Goal: Navigation & Orientation: Find specific page/section

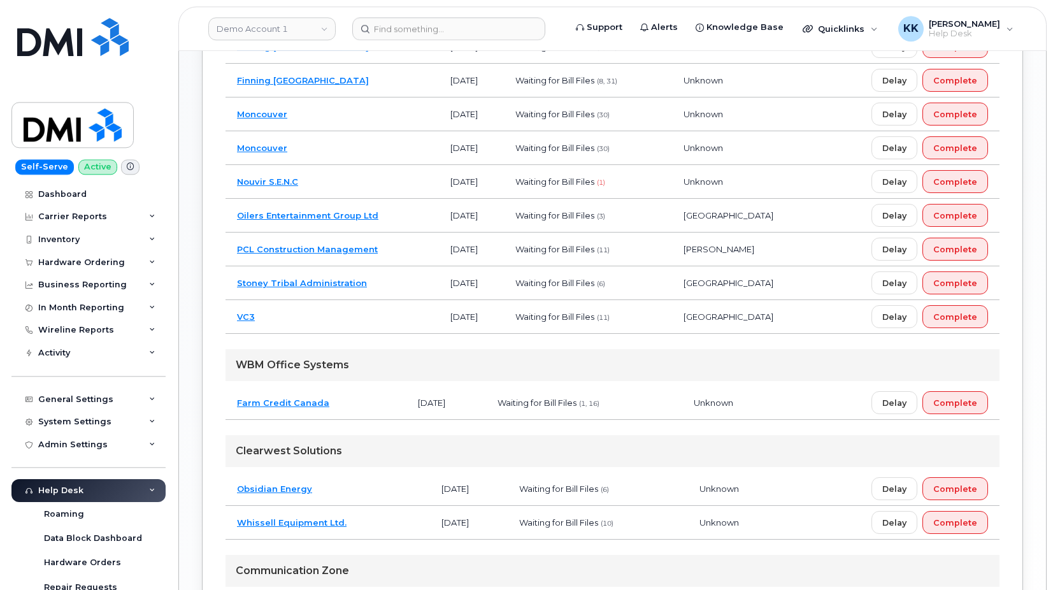
scroll to position [650, 0]
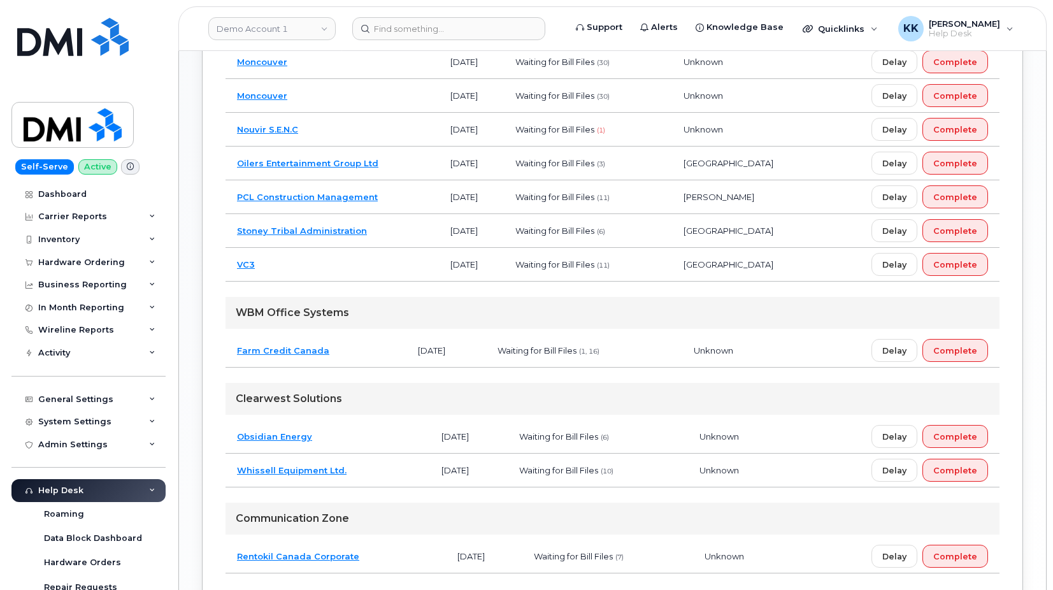
click at [415, 159] on td "Oilers Entertainment Group Ltd" at bounding box center [331, 164] width 213 height 34
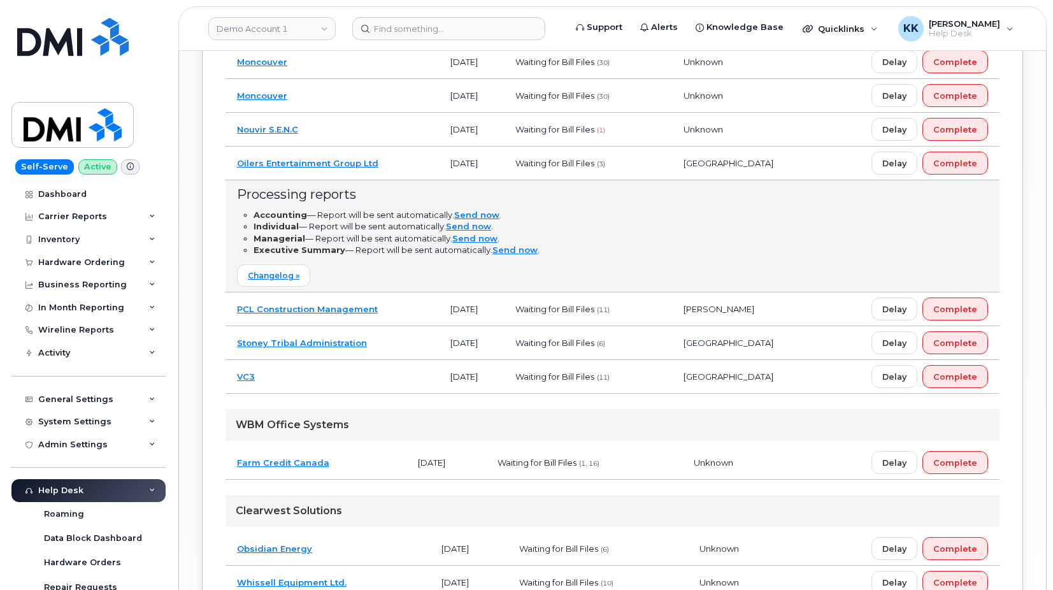
click at [411, 161] on td "Oilers Entertainment Group Ltd" at bounding box center [331, 164] width 213 height 34
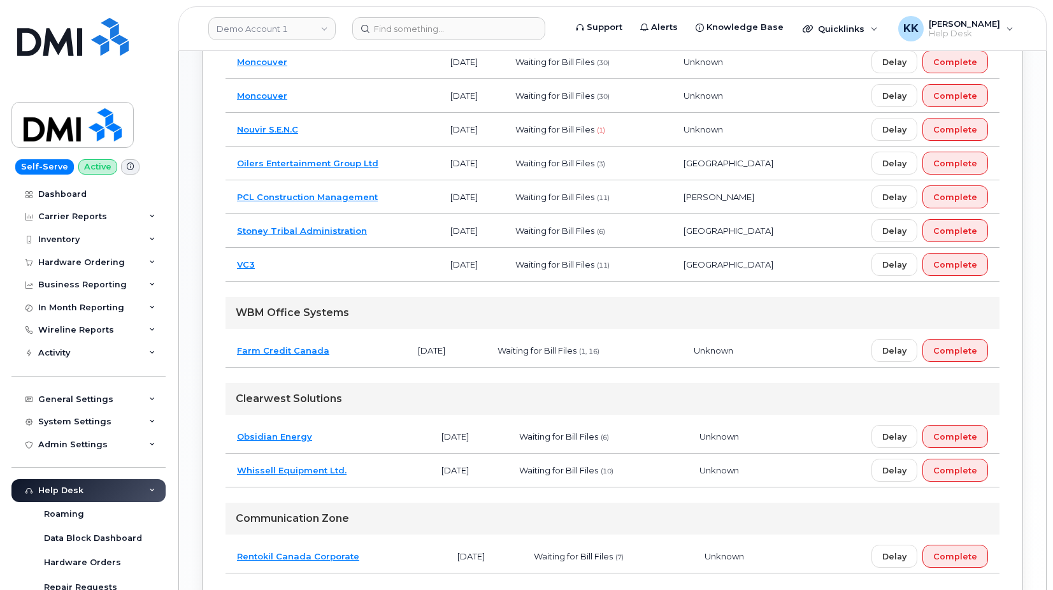
click at [400, 196] on td "PCL Construction Management" at bounding box center [331, 197] width 213 height 34
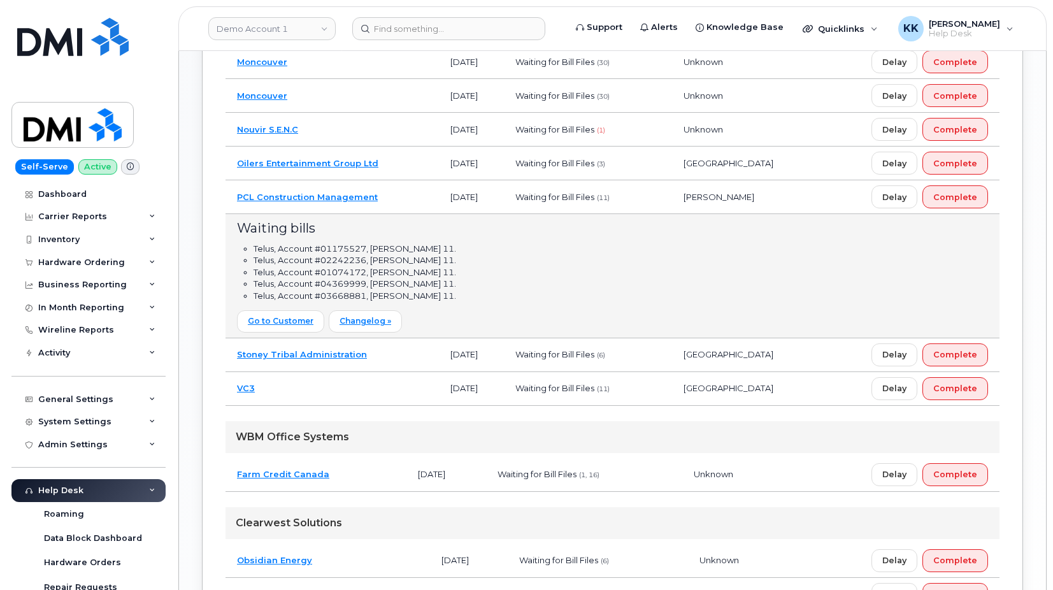
click at [384, 194] on td "PCL Construction Management" at bounding box center [331, 197] width 213 height 34
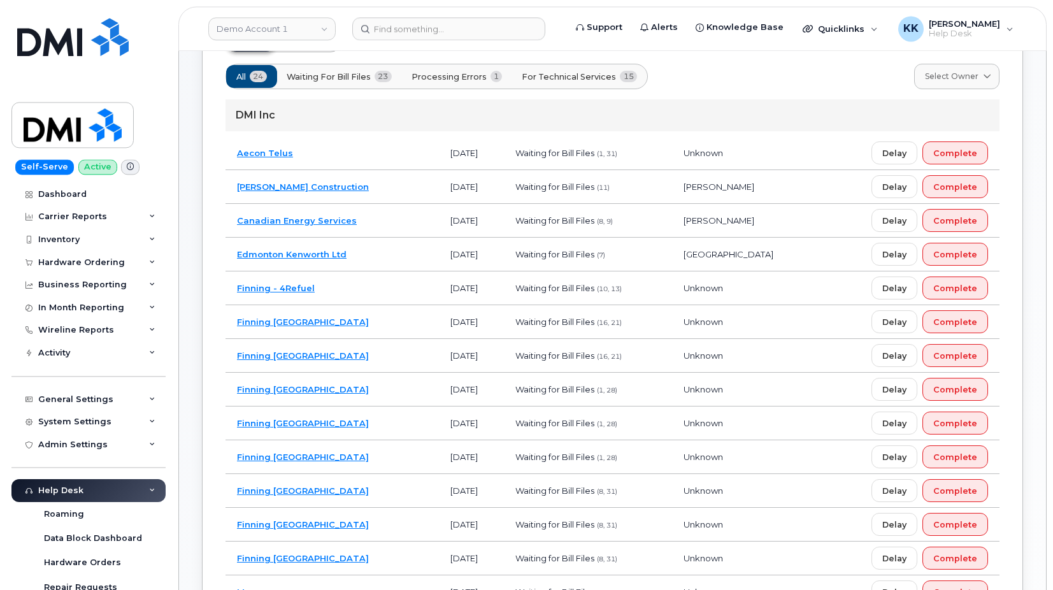
scroll to position [97, 0]
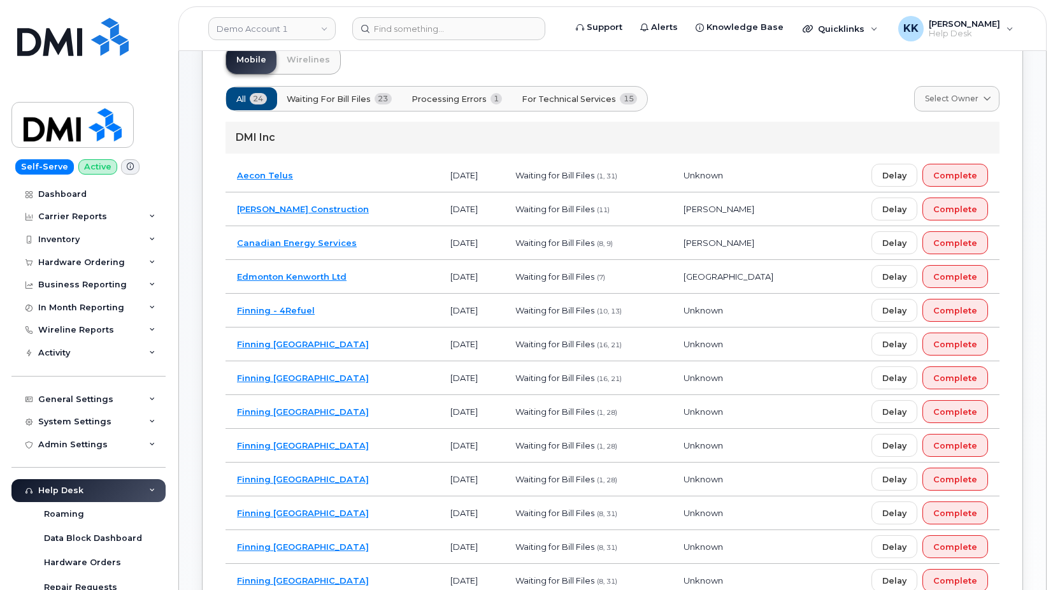
click at [399, 246] on td "Canadian Energy Services" at bounding box center [331, 243] width 213 height 34
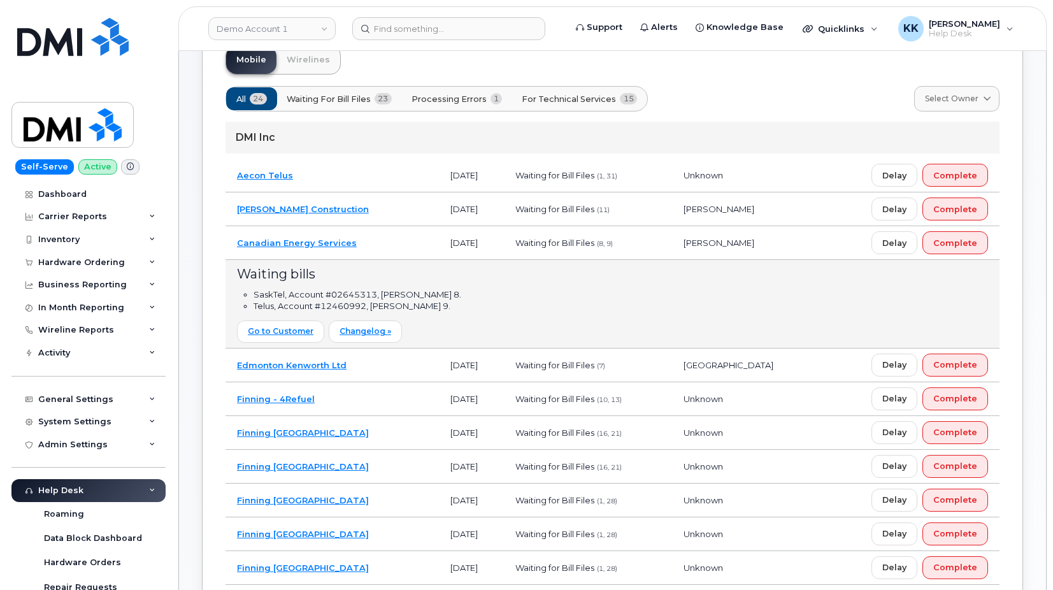
click at [373, 209] on td "Borger Construction" at bounding box center [331, 209] width 213 height 34
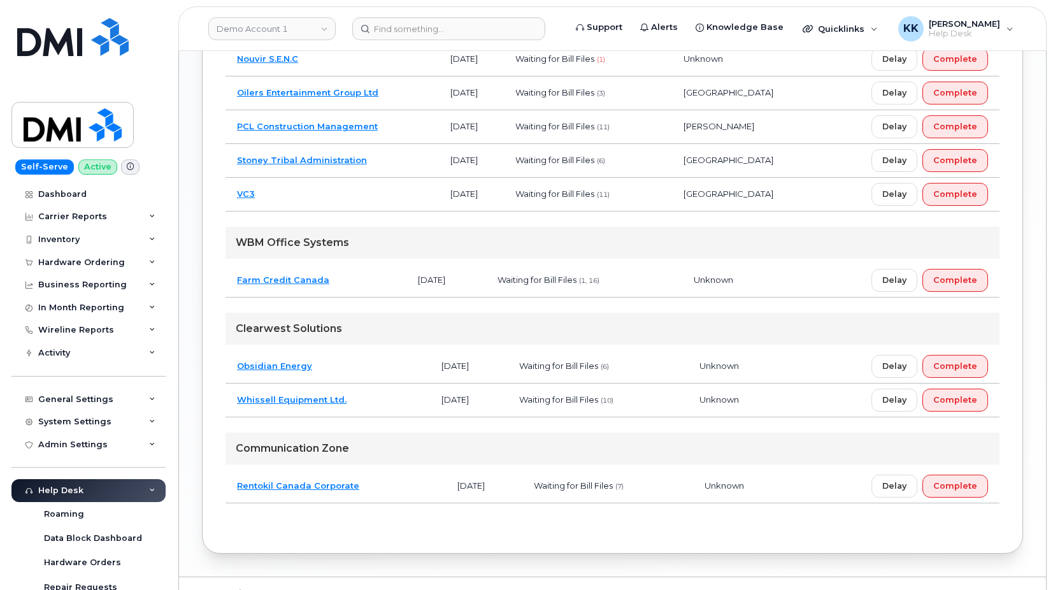
scroll to position [938, 0]
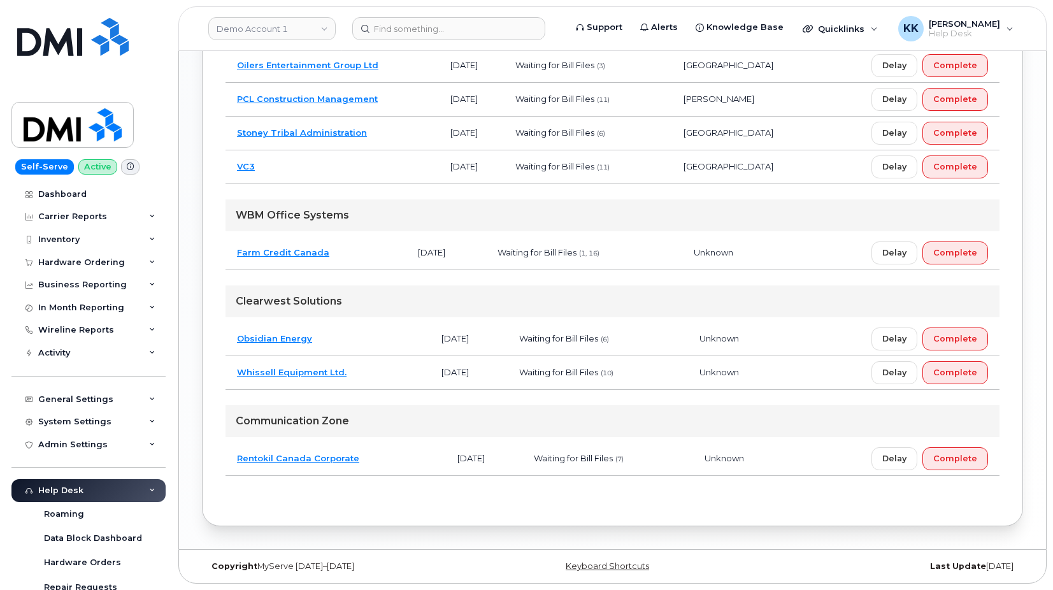
click at [370, 341] on td "Obsidian Energy" at bounding box center [327, 339] width 204 height 34
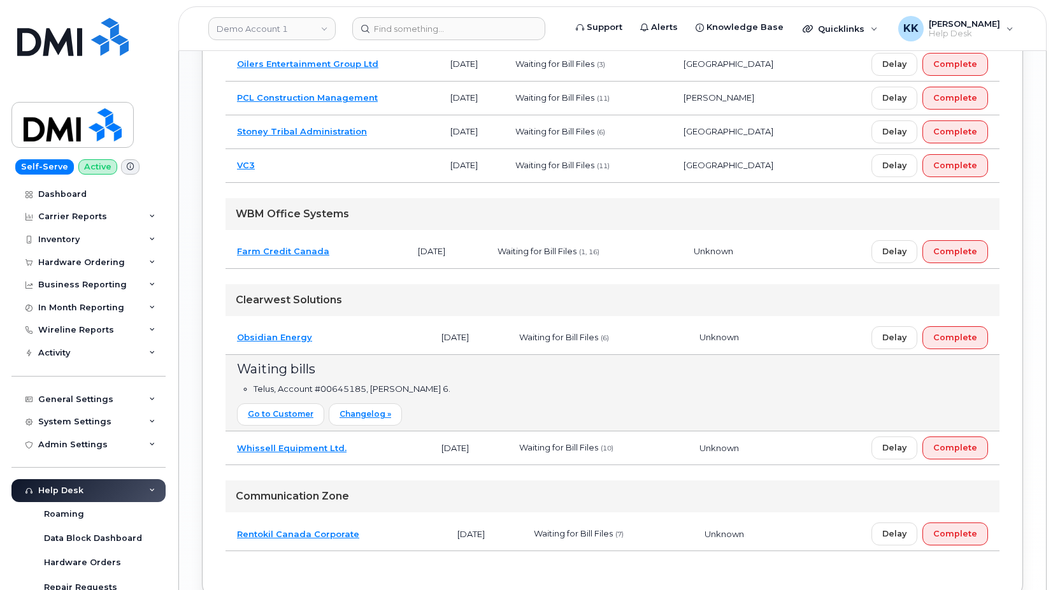
click at [412, 127] on td "Stoney Tribal Administration" at bounding box center [331, 132] width 213 height 34
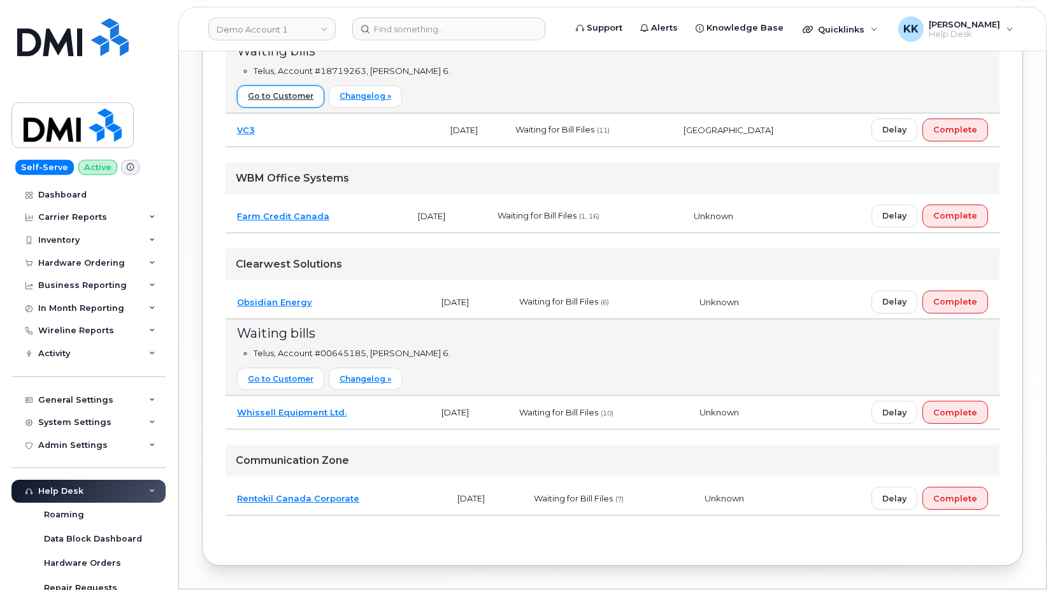
scroll to position [1068, 0]
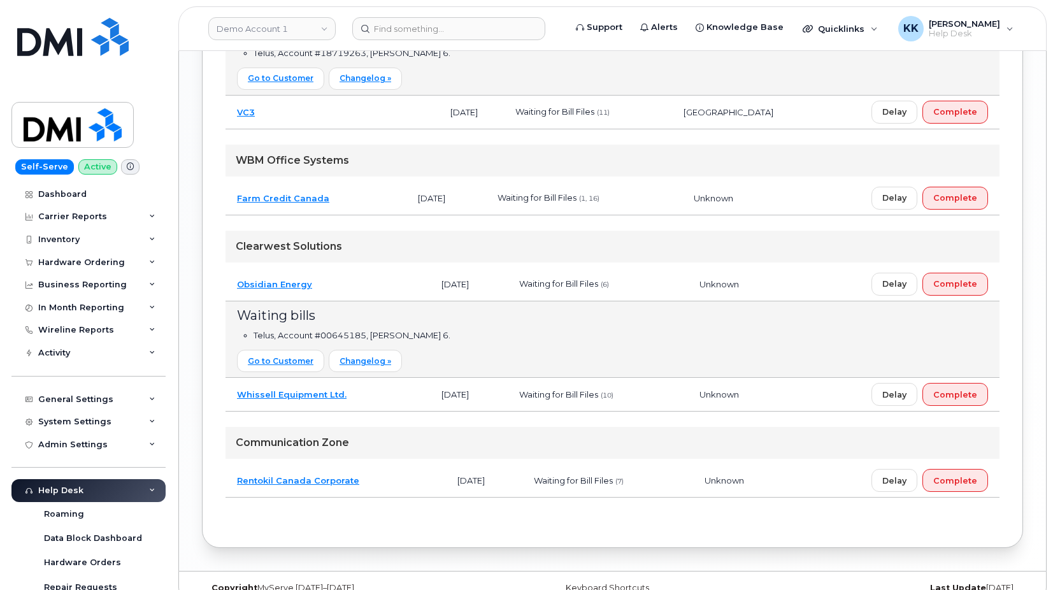
click at [392, 487] on td "Rentokil Canada Corporate" at bounding box center [335, 481] width 220 height 34
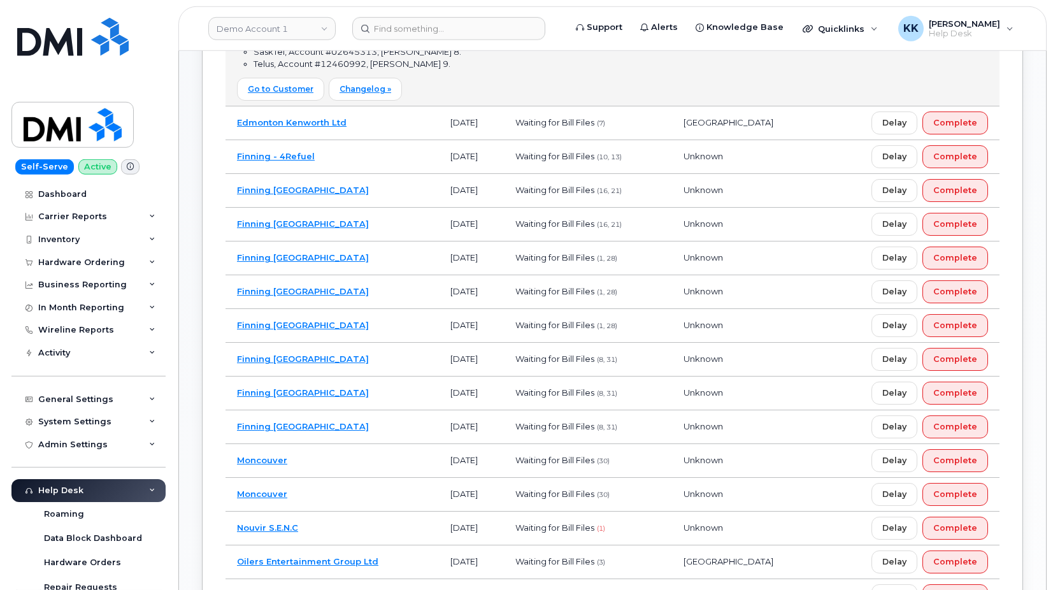
scroll to position [418, 0]
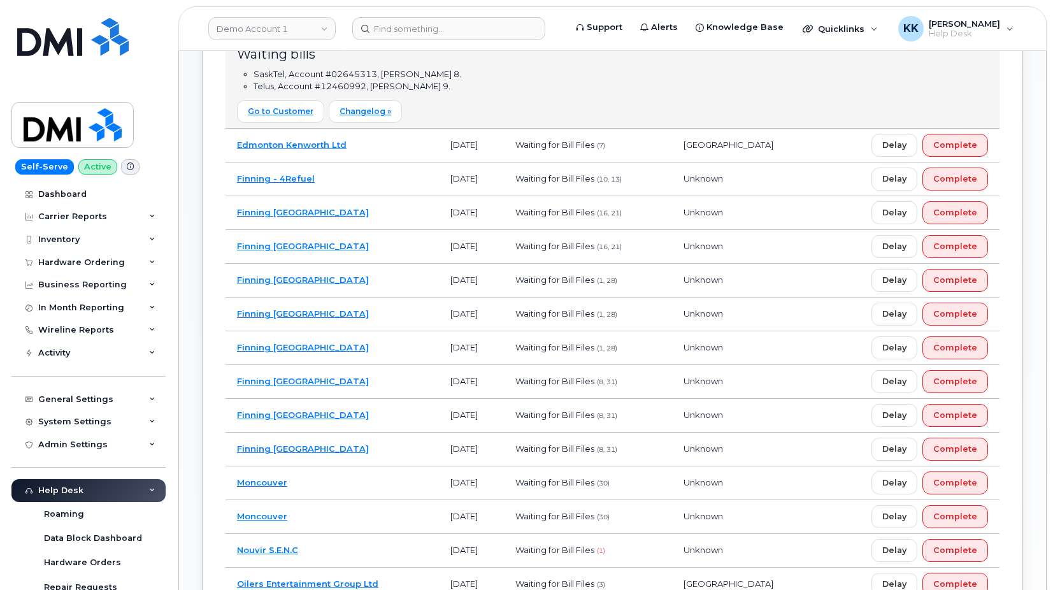
click at [387, 157] on td "Edmonton Kenworth Ltd" at bounding box center [331, 146] width 213 height 34
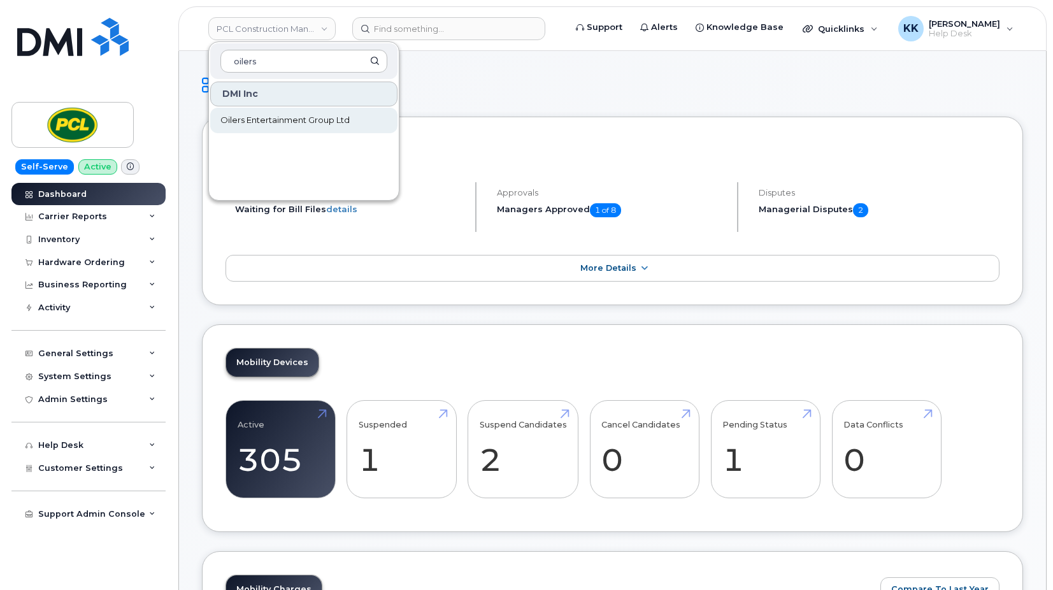
type input "oilers"
click at [238, 113] on link "Oilers Entertainment Group Ltd" at bounding box center [303, 120] width 187 height 25
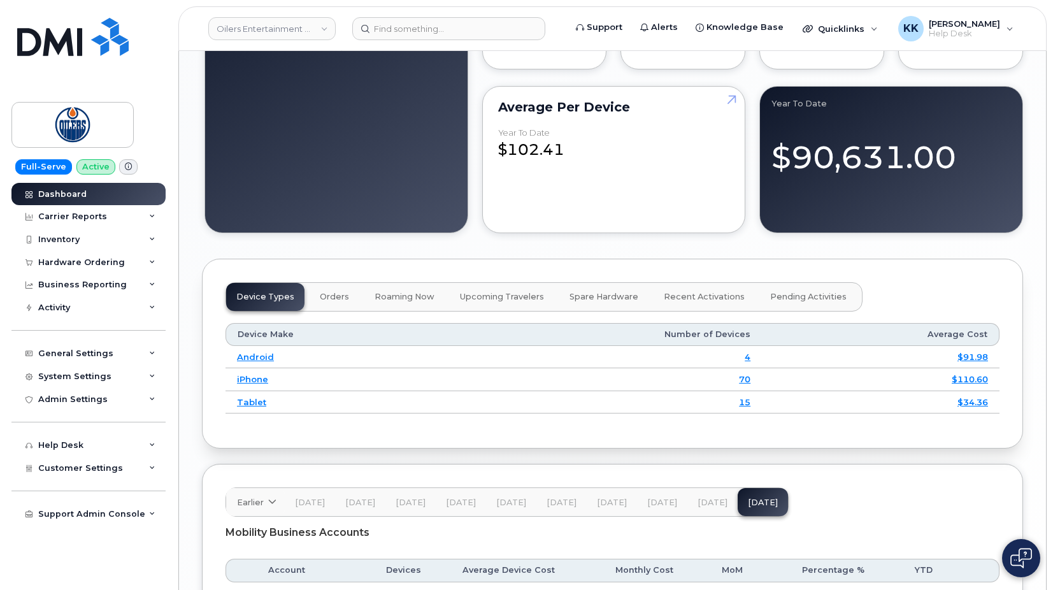
scroll to position [1197, 0]
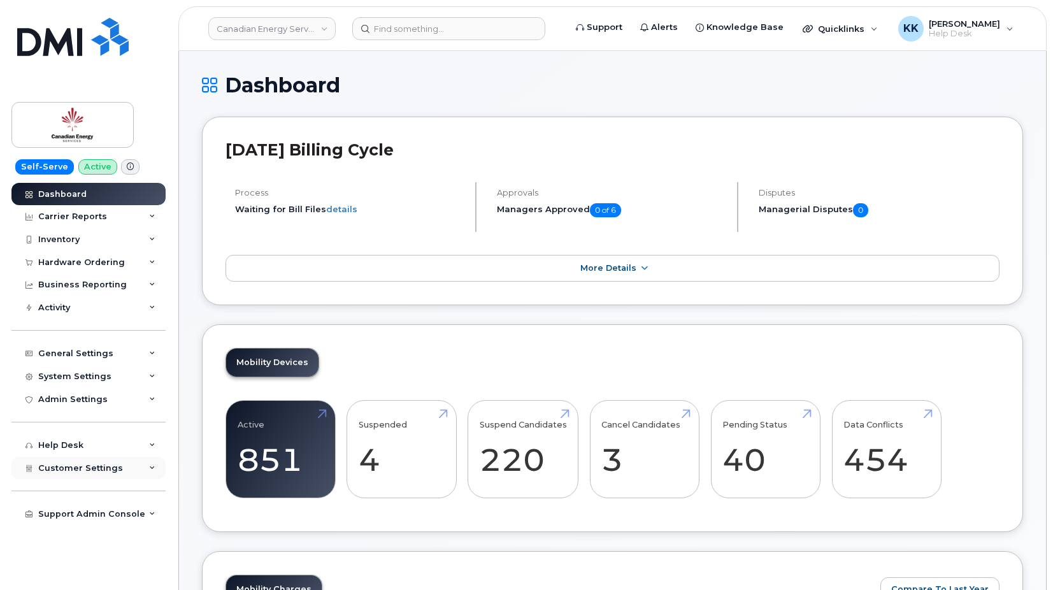
click at [107, 473] on span "Customer Settings" at bounding box center [80, 468] width 85 height 10
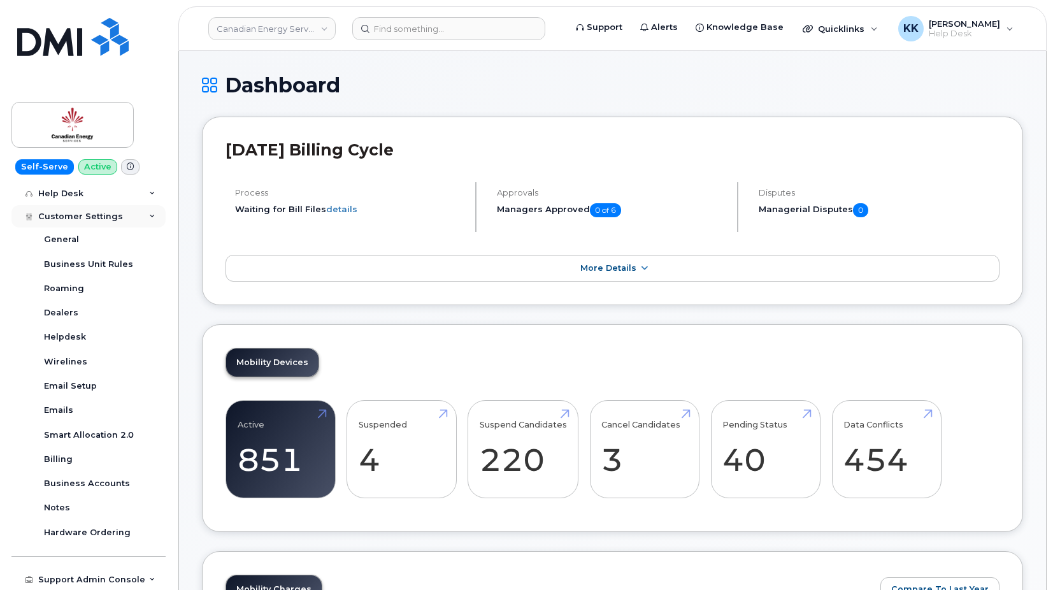
scroll to position [252, 0]
click at [92, 478] on div "Business Accounts" at bounding box center [87, 482] width 86 height 11
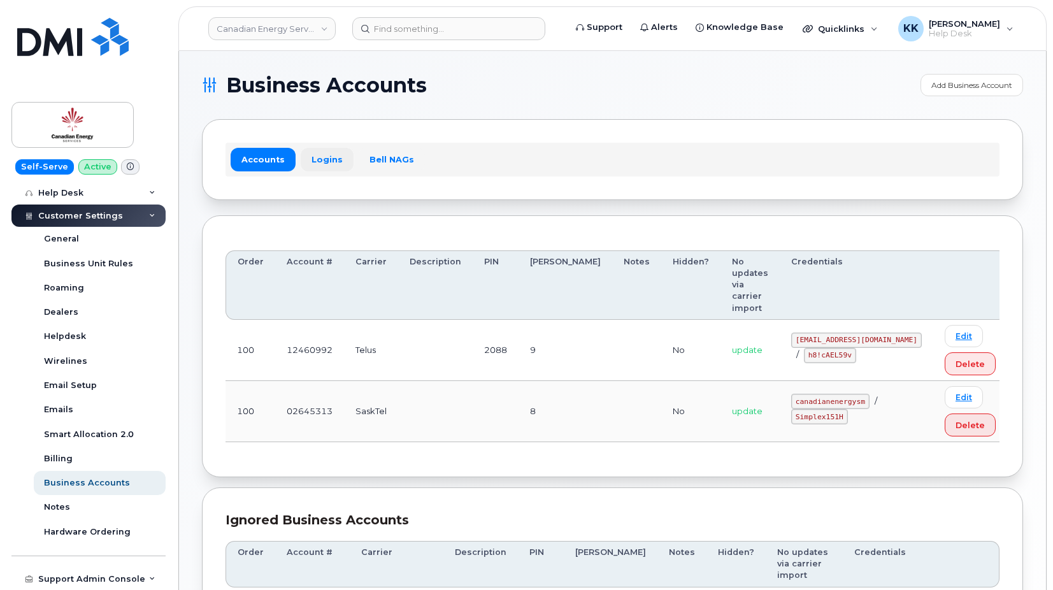
click at [331, 167] on link "Logins" at bounding box center [327, 159] width 53 height 23
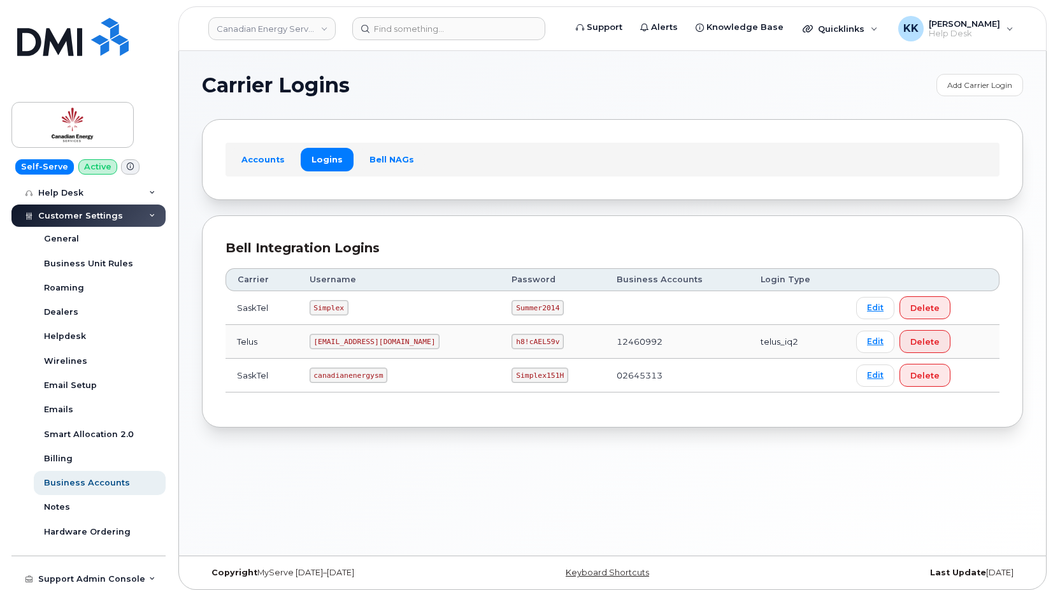
click at [359, 375] on code "canadianenergysm" at bounding box center [349, 375] width 78 height 15
copy code "canadianenergysm"
click at [511, 371] on code "Simplex151H" at bounding box center [539, 375] width 57 height 15
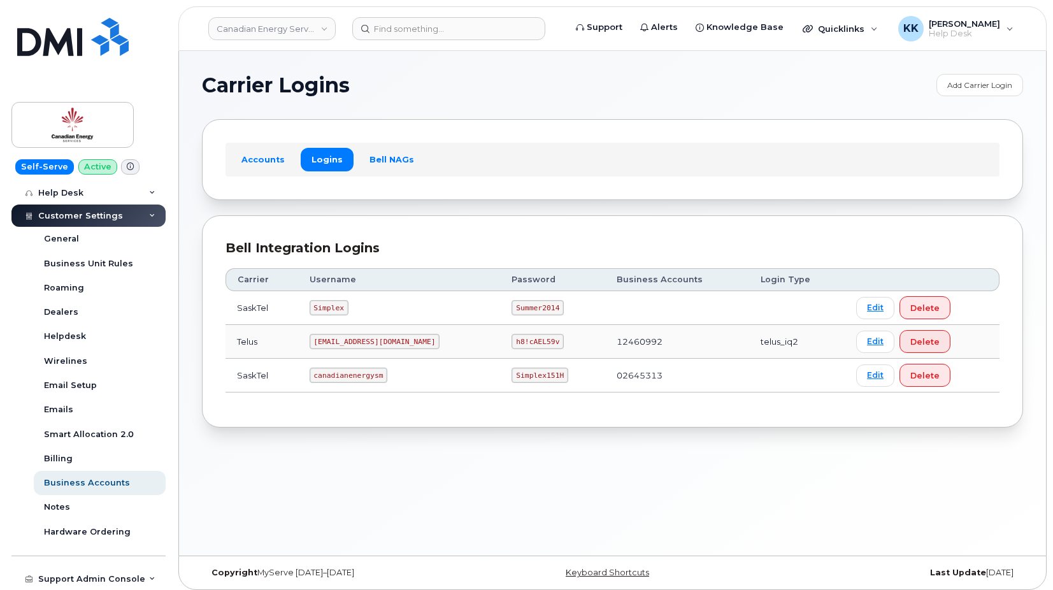
click at [511, 371] on code "Simplex151H" at bounding box center [539, 375] width 57 height 15
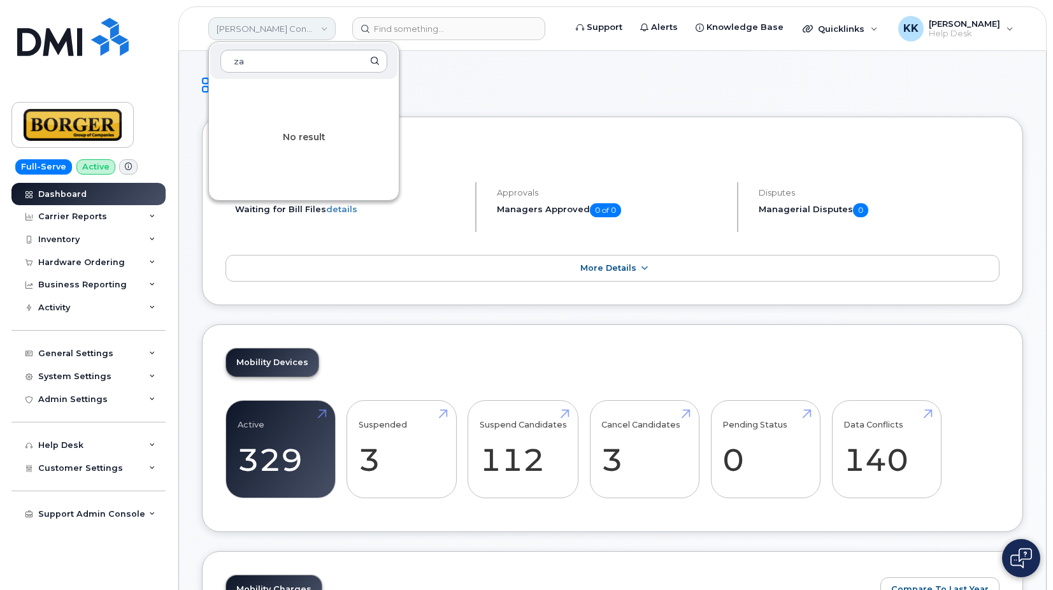
type input "z"
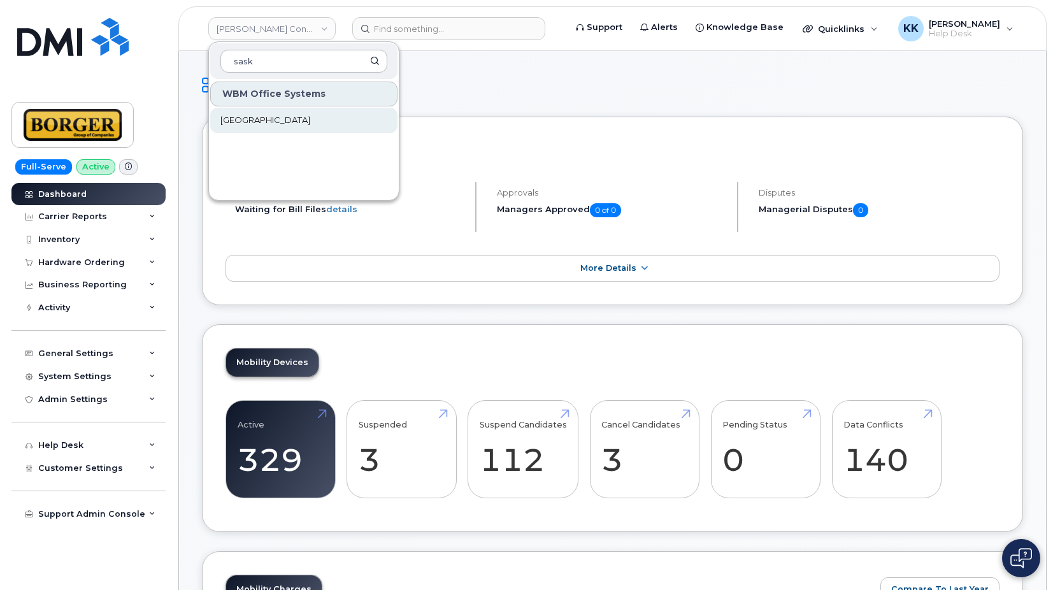
type input "sask"
click at [250, 117] on span "[GEOGRAPHIC_DATA]" at bounding box center [265, 120] width 90 height 13
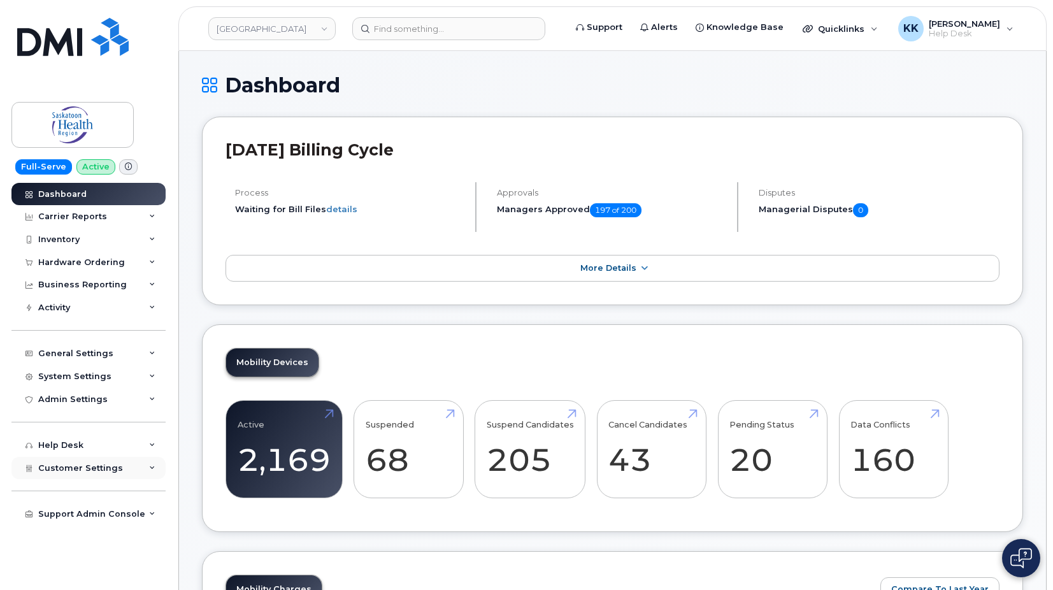
click at [87, 476] on div "Customer Settings" at bounding box center [88, 468] width 154 height 23
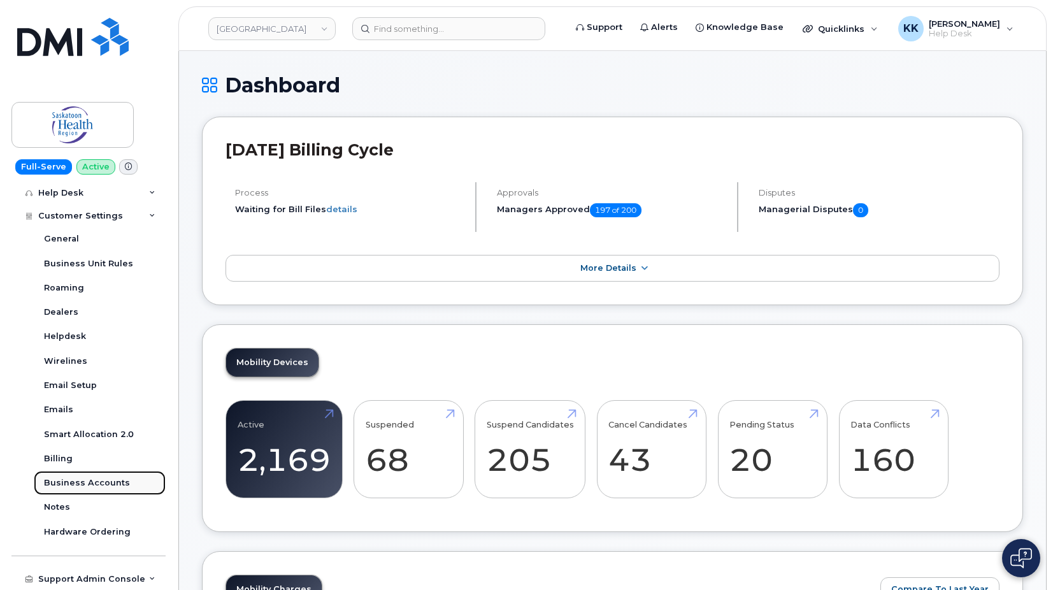
click at [74, 476] on link "Business Accounts" at bounding box center [100, 483] width 132 height 24
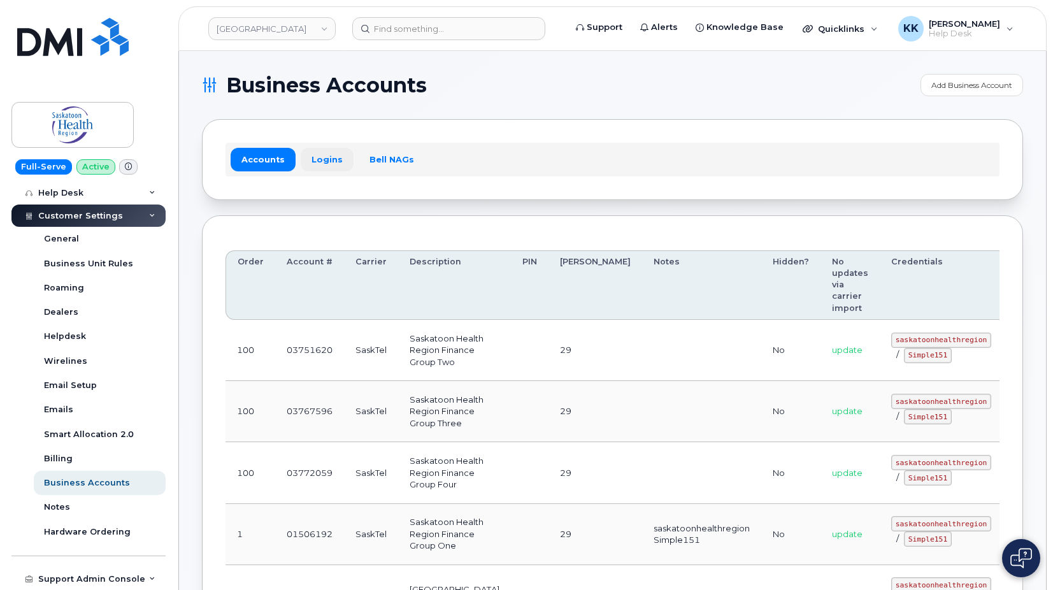
click at [331, 164] on link "Logins" at bounding box center [327, 159] width 53 height 23
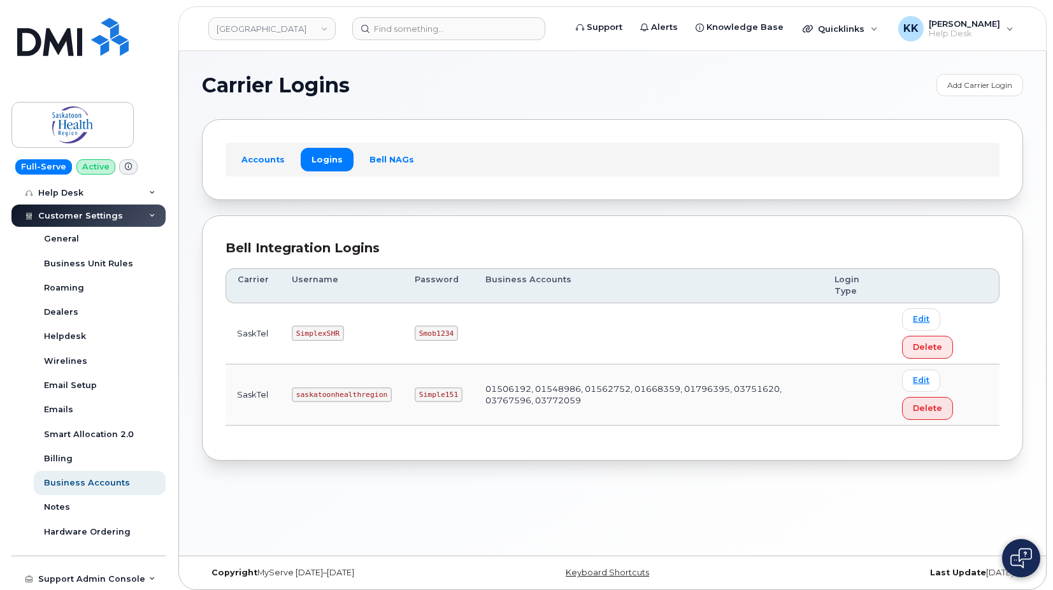
click at [335, 397] on code "saskatoonhealthregion" at bounding box center [342, 394] width 100 height 15
click at [422, 393] on code "Simple151" at bounding box center [439, 394] width 48 height 15
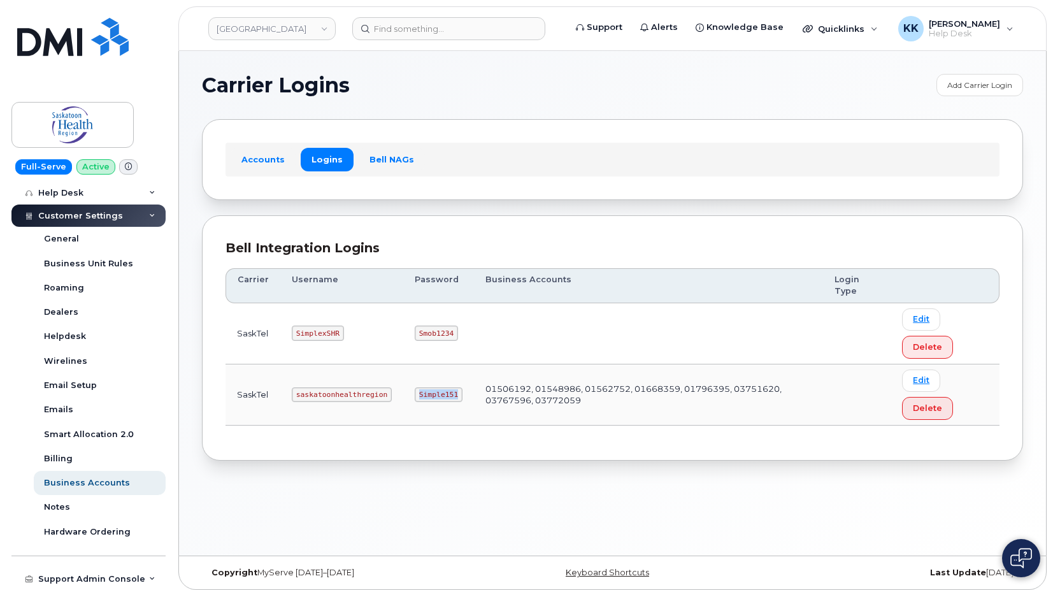
copy code "Simple151"
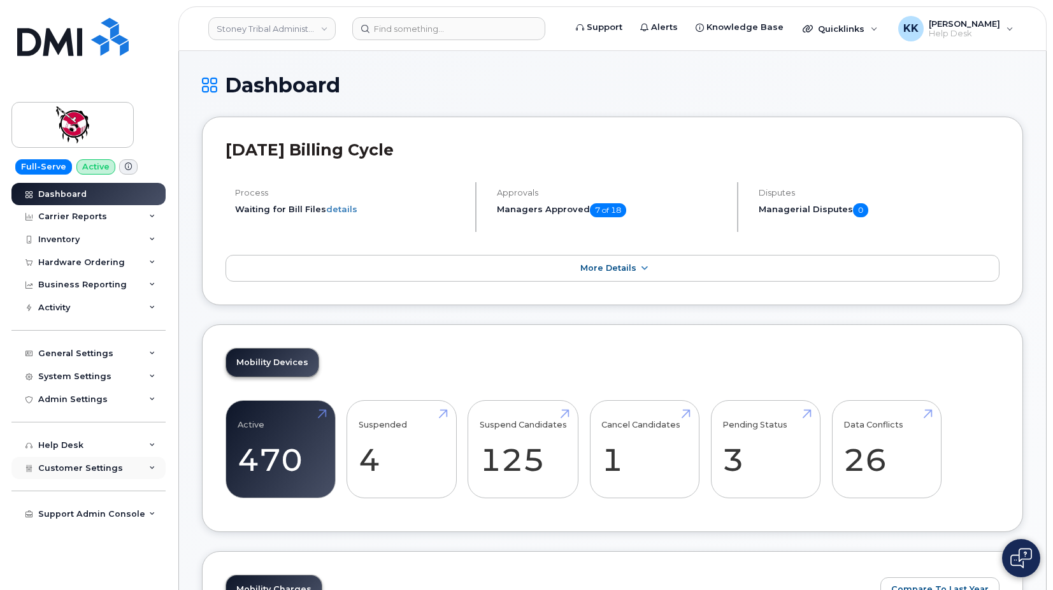
click at [83, 470] on span "Customer Settings" at bounding box center [80, 468] width 85 height 10
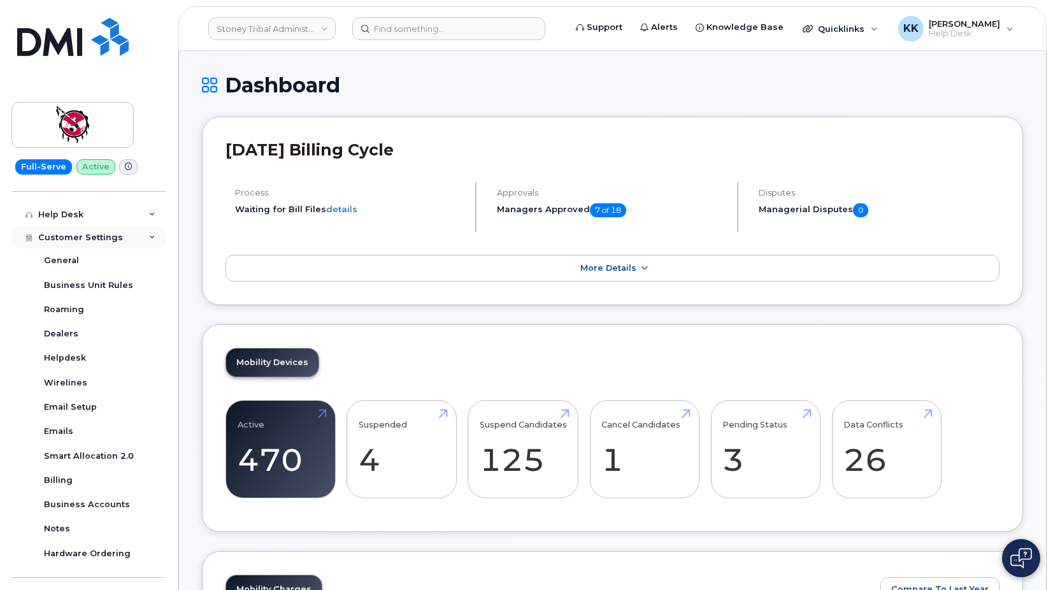
scroll to position [252, 0]
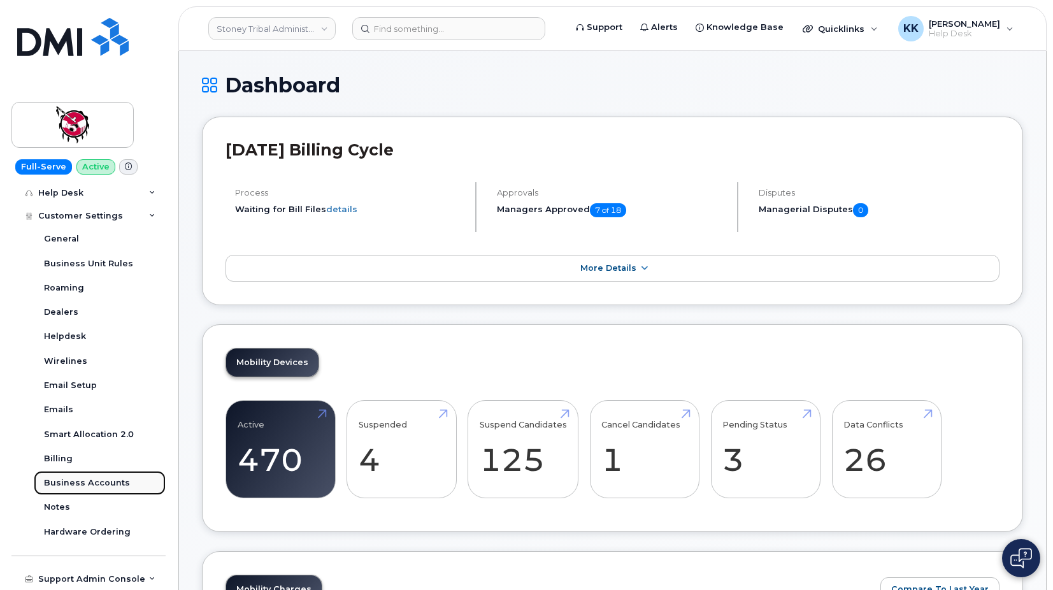
click at [97, 482] on div "Business Accounts" at bounding box center [87, 482] width 86 height 11
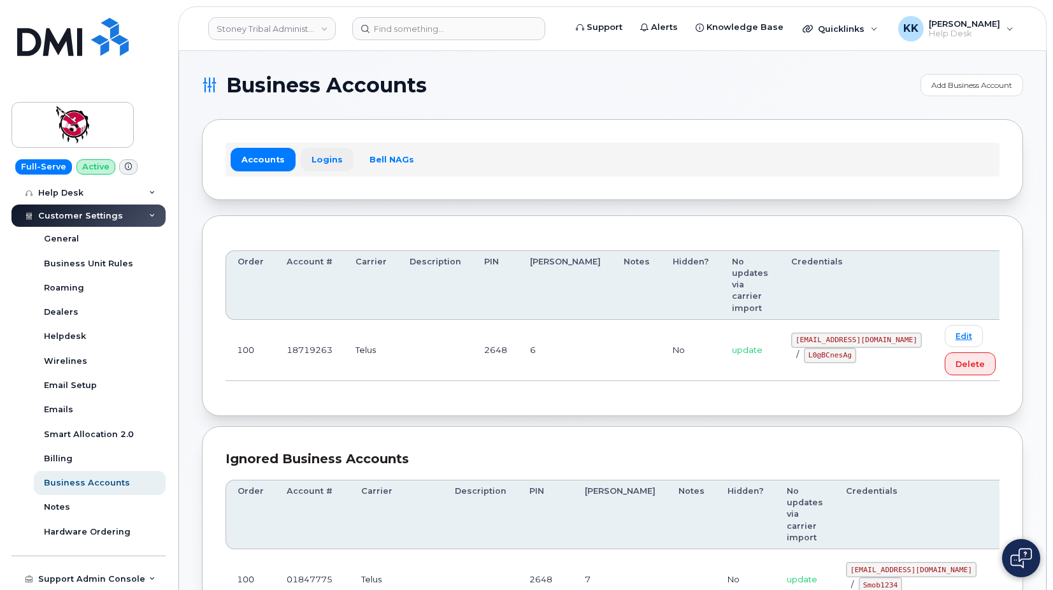
click at [330, 159] on link "Logins" at bounding box center [327, 159] width 53 height 23
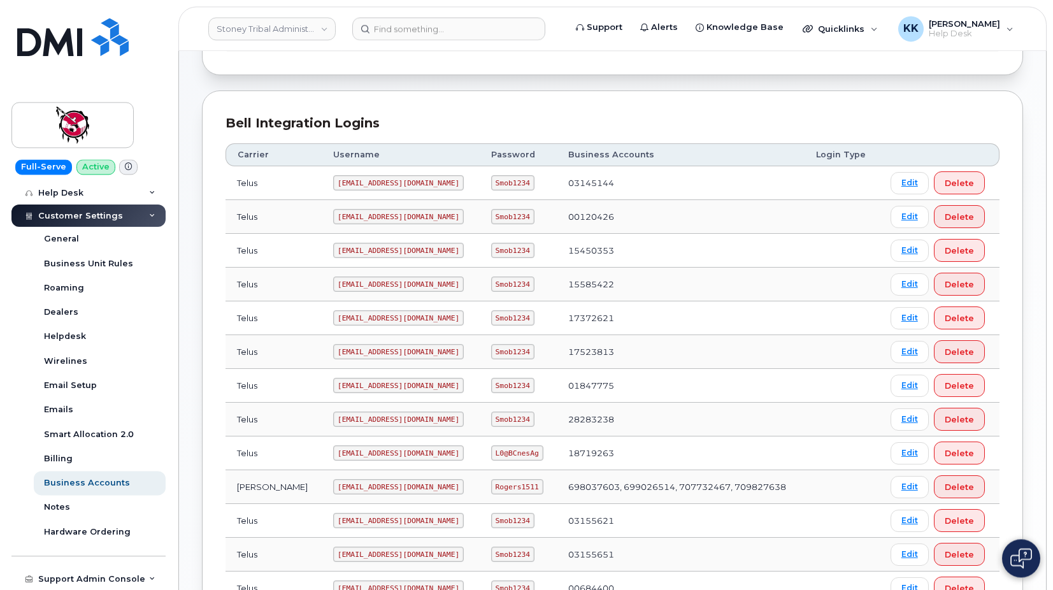
scroll to position [130, 0]
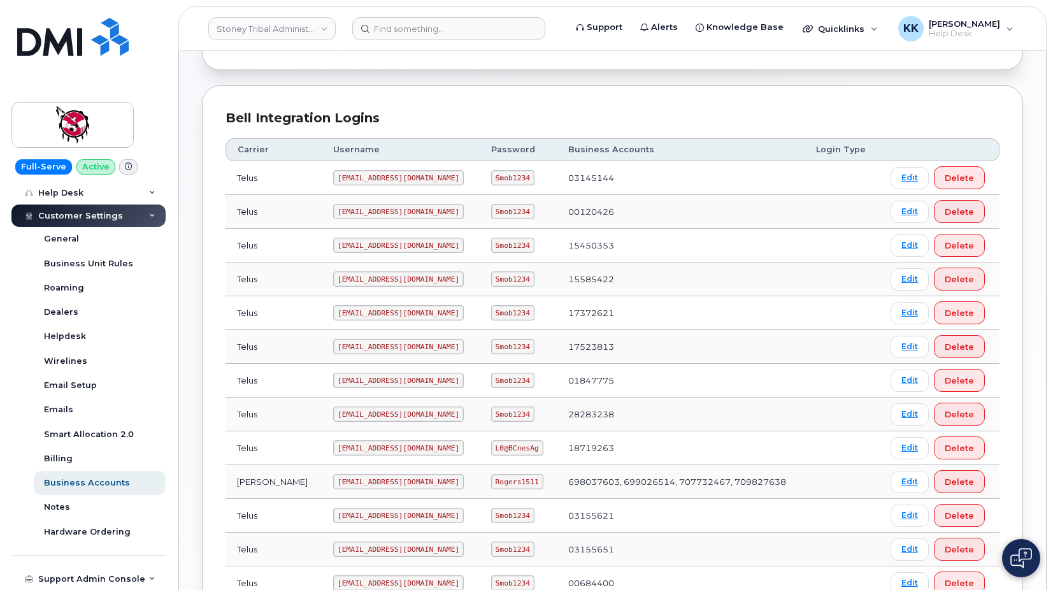
click at [342, 452] on code "[EMAIL_ADDRESS][DOMAIN_NAME]" at bounding box center [398, 447] width 131 height 15
click at [342, 452] on code "18719263@sm.com" at bounding box center [398, 447] width 131 height 15
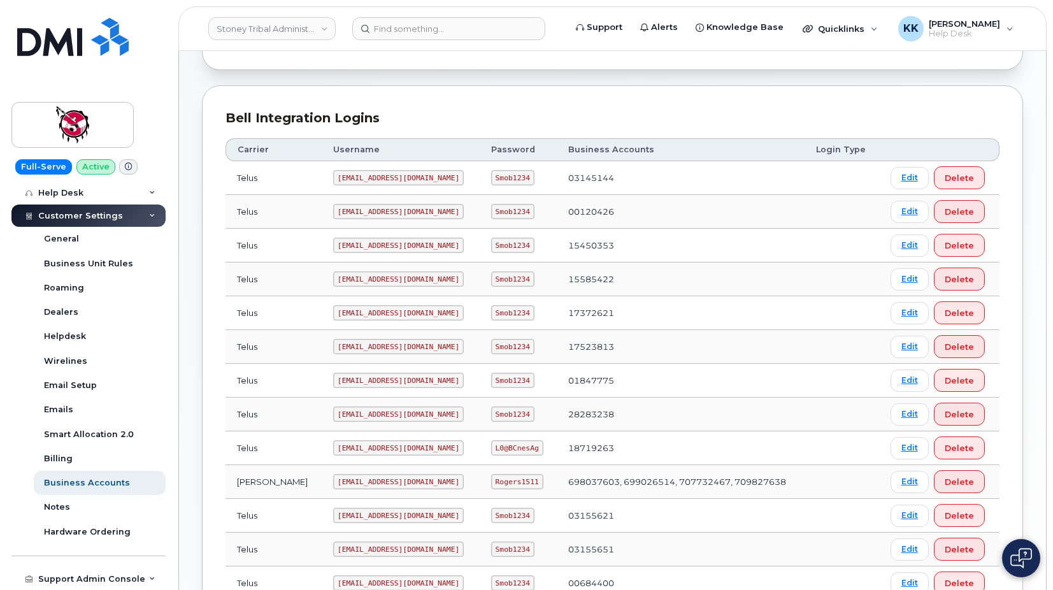
click at [491, 450] on code "L0@BCnesAg" at bounding box center [517, 447] width 52 height 15
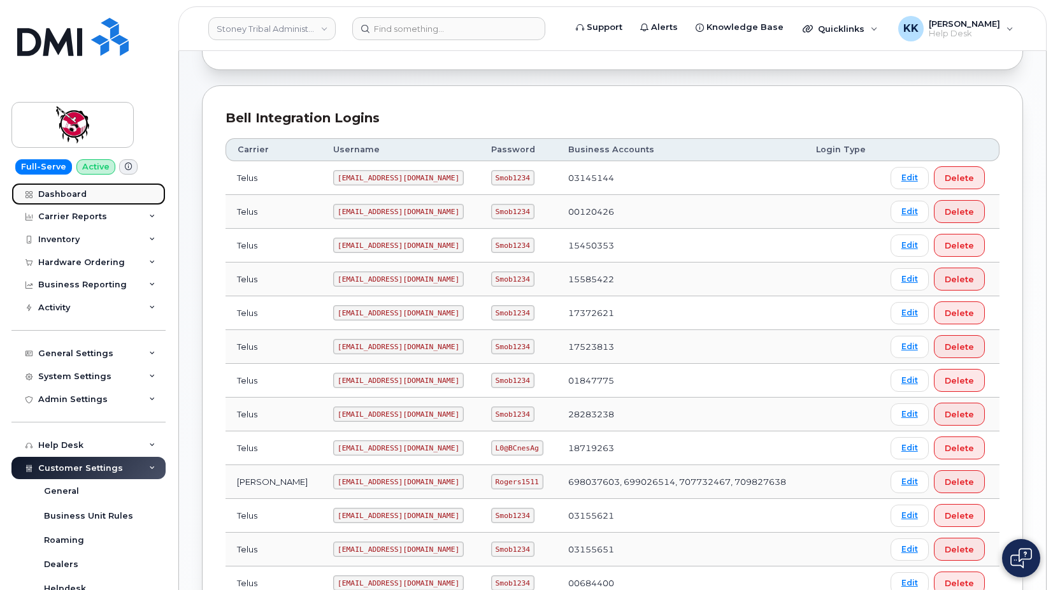
click at [87, 200] on link "Dashboard" at bounding box center [88, 194] width 154 height 23
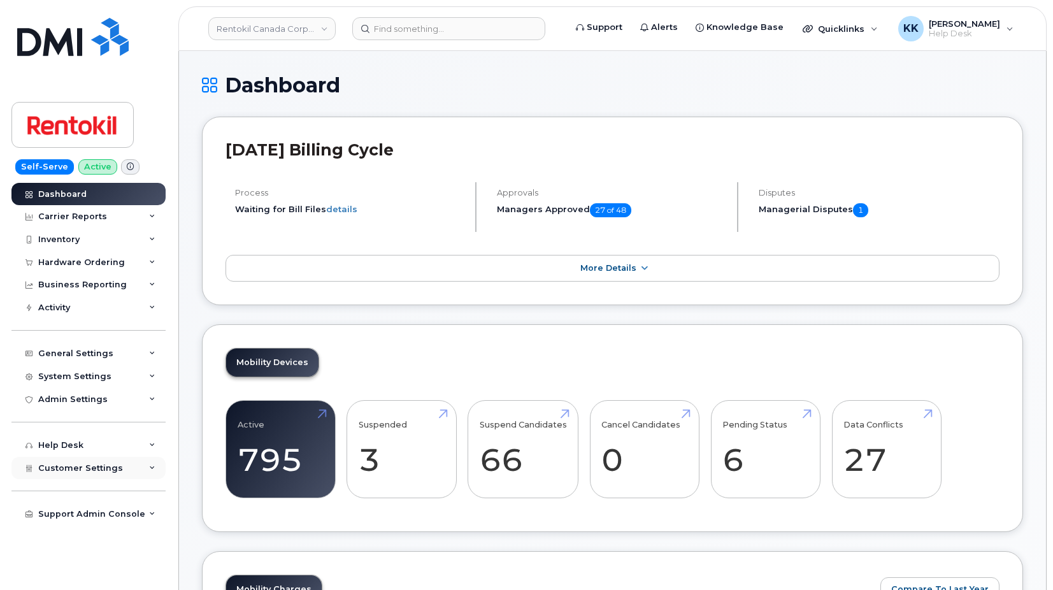
click at [69, 474] on div "Customer Settings" at bounding box center [88, 468] width 154 height 23
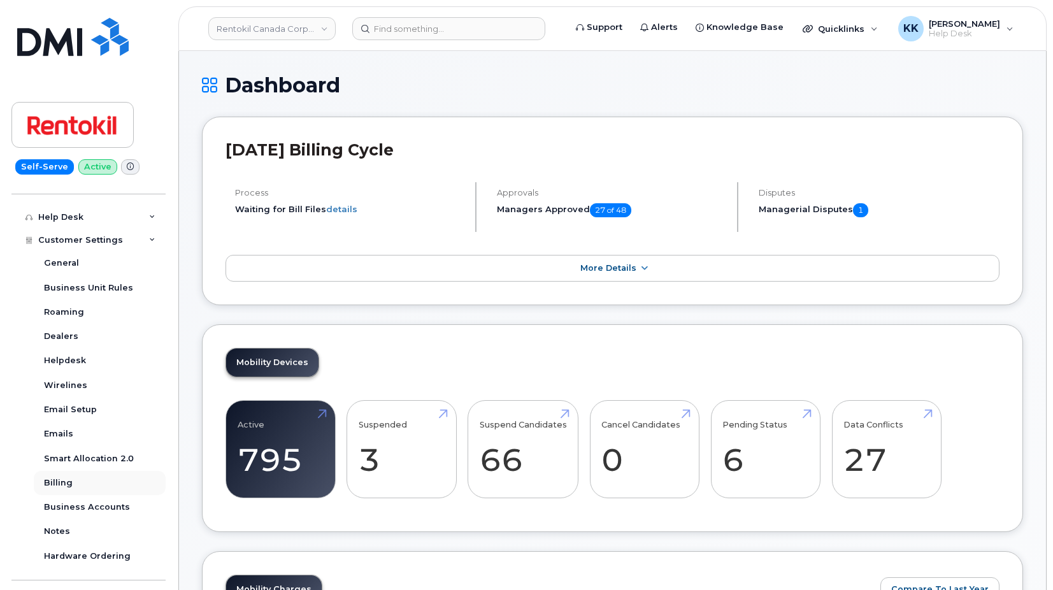
scroll to position [245, 0]
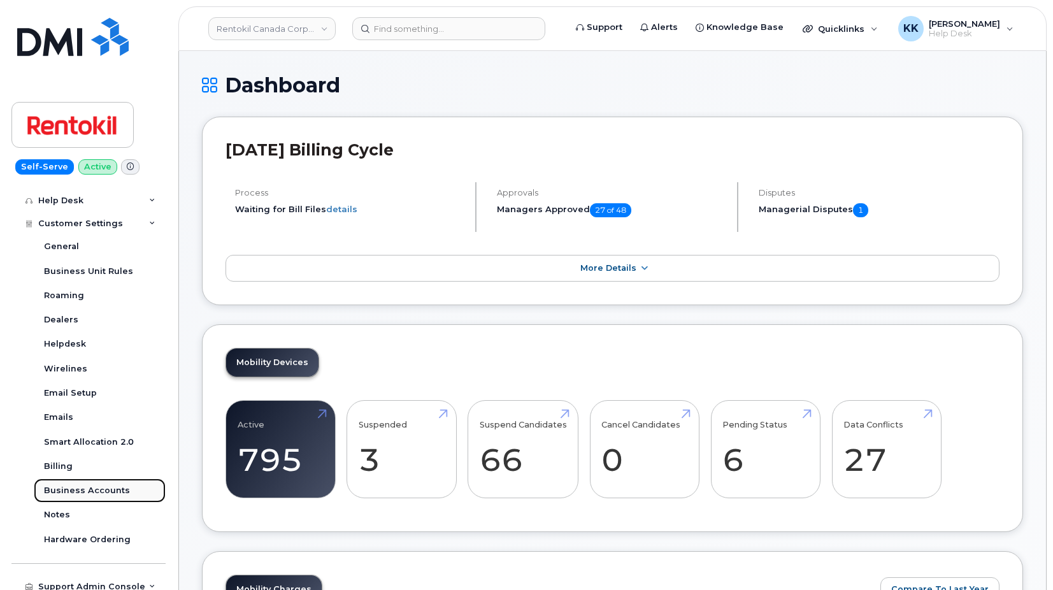
click at [97, 496] on div "Business Accounts" at bounding box center [87, 490] width 86 height 11
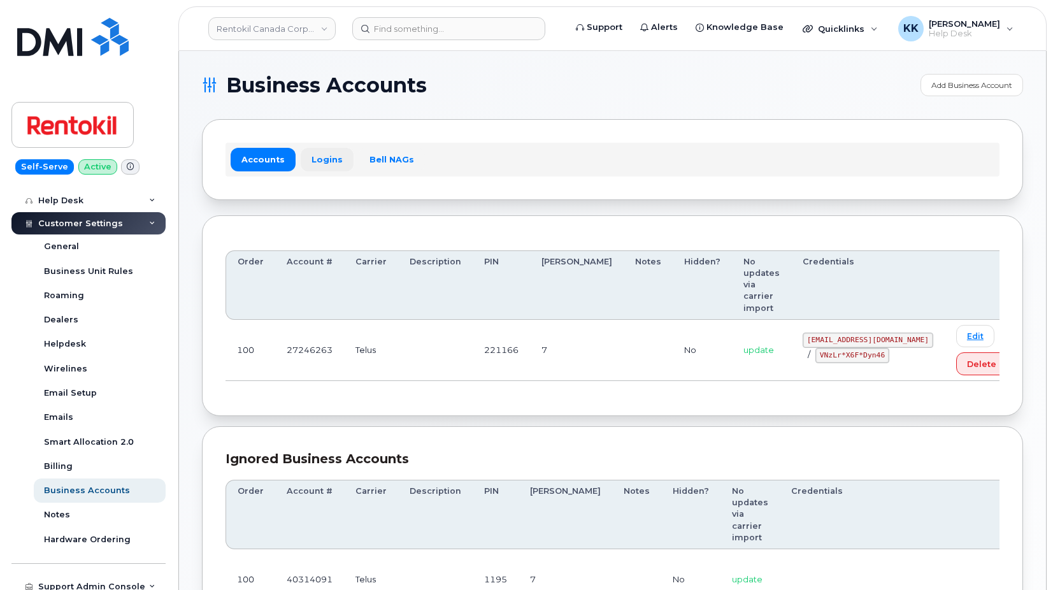
click at [321, 161] on link "Logins" at bounding box center [327, 159] width 53 height 23
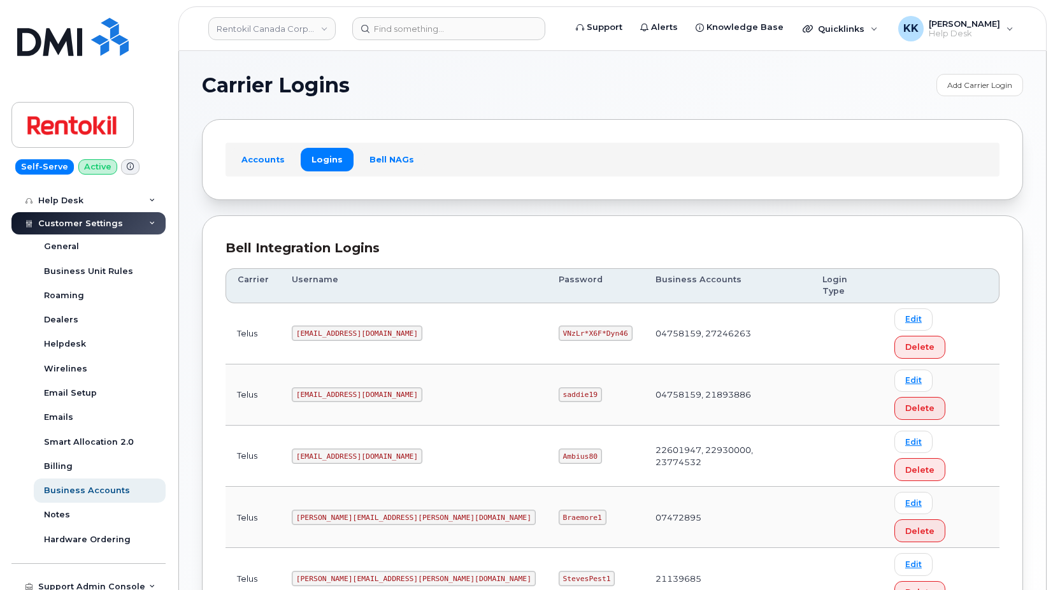
click at [357, 303] on td "malorie.bell@rentokil.com" at bounding box center [413, 333] width 267 height 61
click at [356, 325] on code "malorie.bell@rentokil.com" at bounding box center [357, 332] width 131 height 15
click at [559, 325] on code "VNzLr*X6F*Dyn46" at bounding box center [596, 332] width 74 height 15
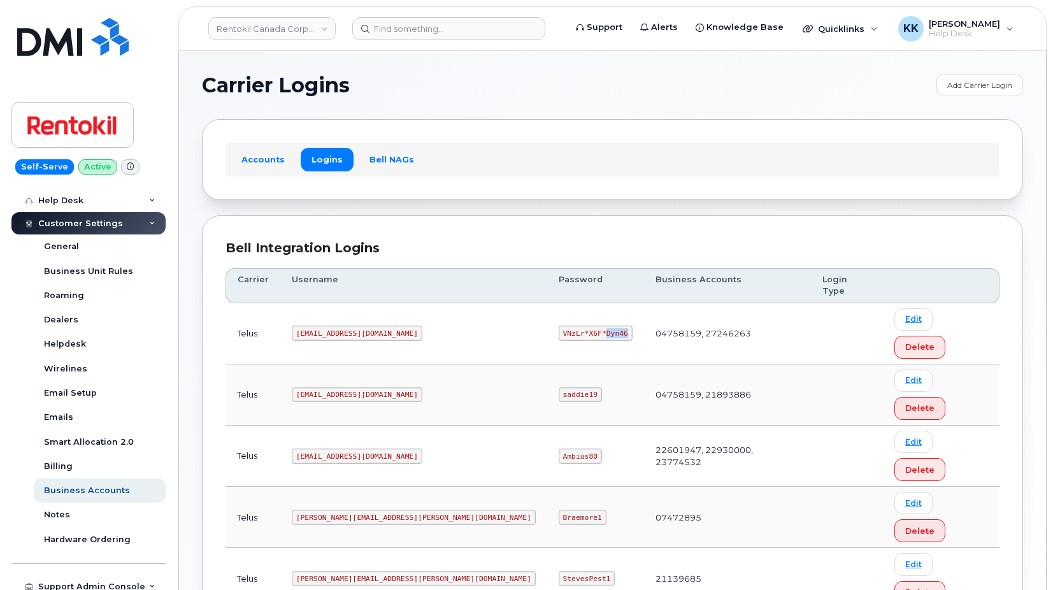
click at [559, 325] on code "VNzLr*X6F*Dyn46" at bounding box center [596, 332] width 74 height 15
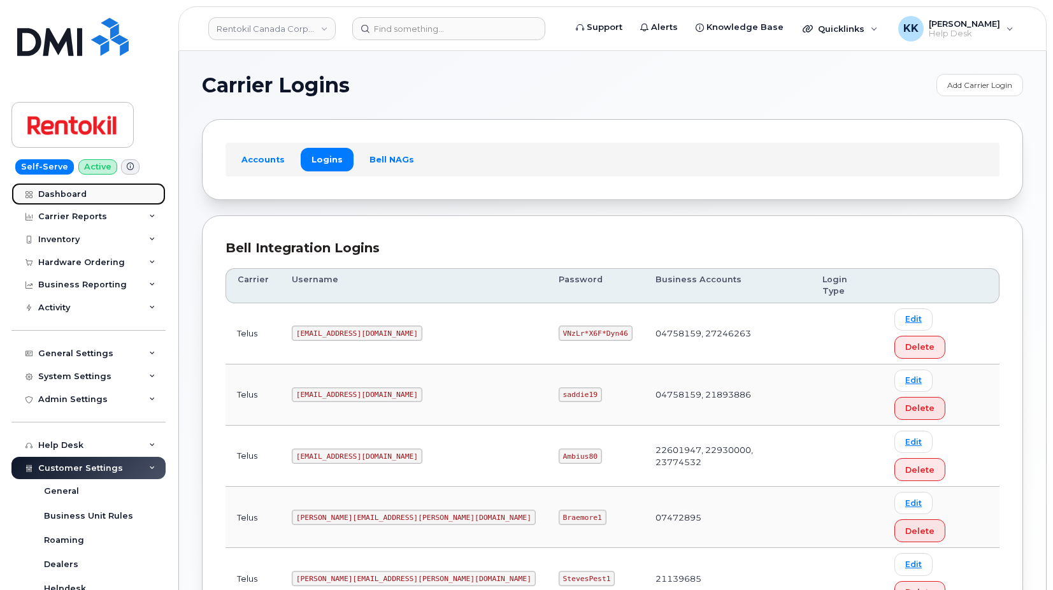
click at [71, 200] on link "Dashboard" at bounding box center [88, 194] width 154 height 23
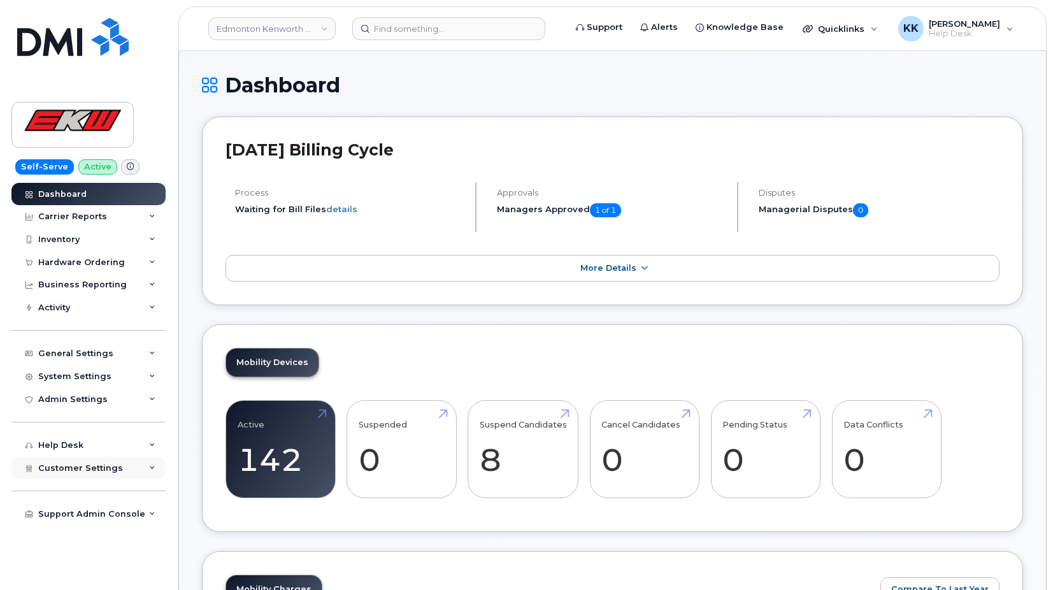
click at [57, 469] on span "Customer Settings" at bounding box center [80, 468] width 85 height 10
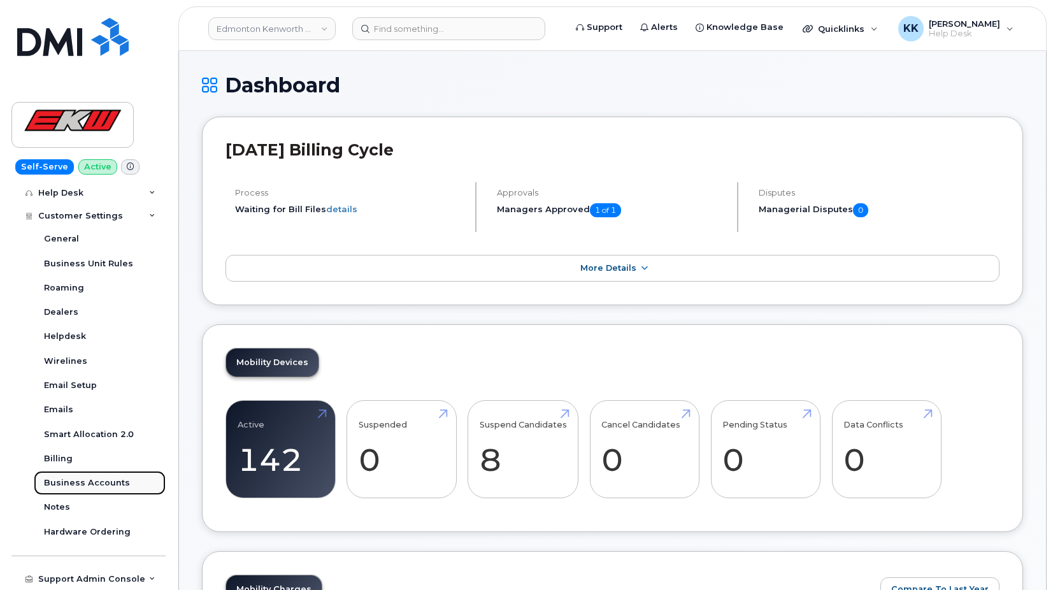
click at [73, 482] on div "Business Accounts" at bounding box center [87, 482] width 86 height 11
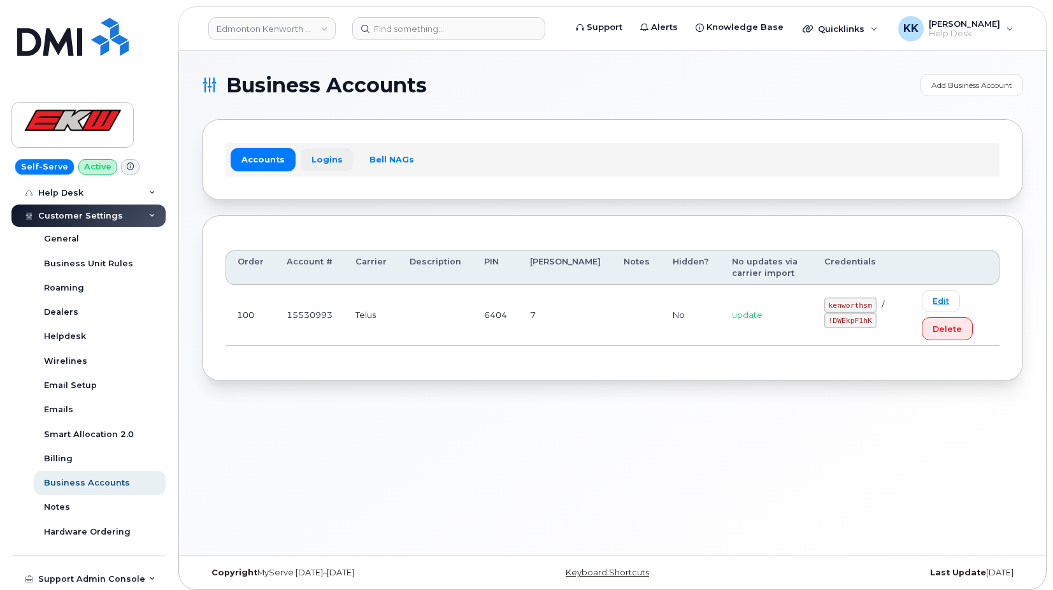
click at [327, 169] on link "Logins" at bounding box center [327, 159] width 53 height 23
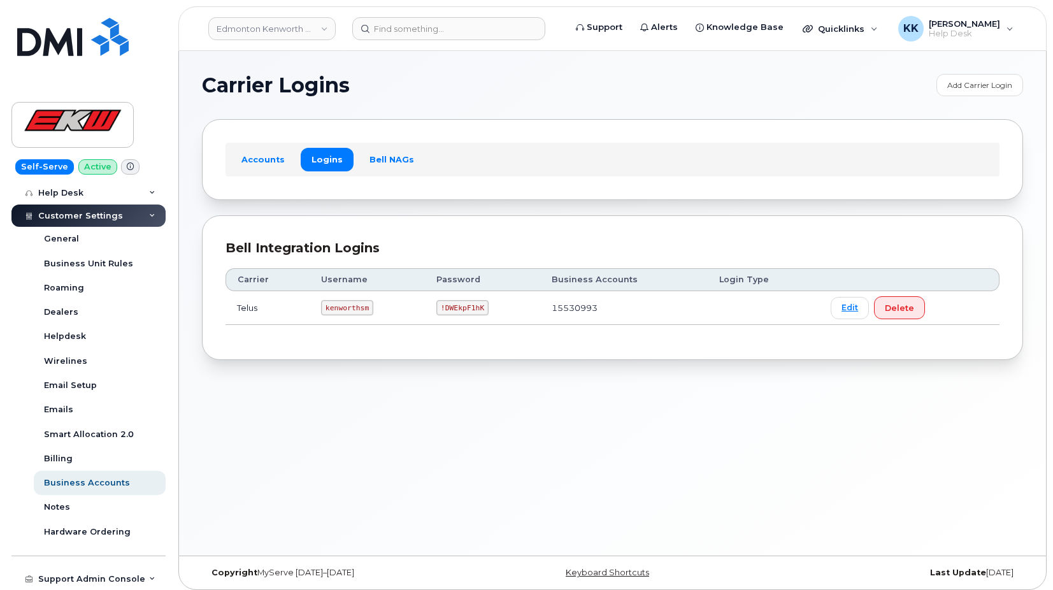
click at [348, 313] on code "kenworthsm" at bounding box center [347, 307] width 52 height 15
copy code "kenworthsm"
click at [471, 307] on code "!DWEkpF1hK" at bounding box center [462, 307] width 52 height 15
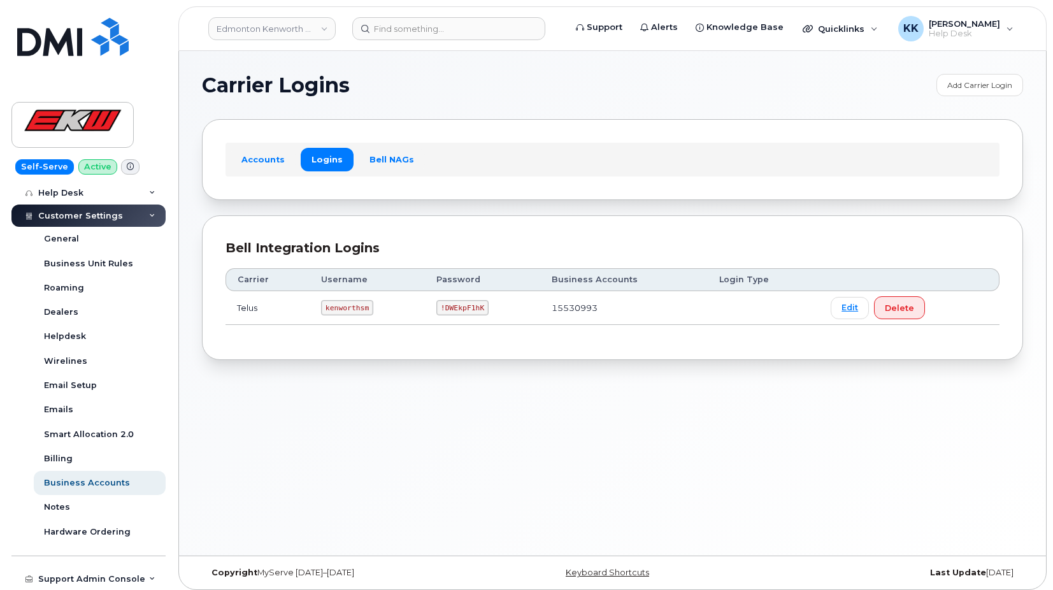
drag, startPoint x: 471, startPoint y: 307, endPoint x: 538, endPoint y: 290, distance: 68.3
click at [471, 307] on code "!DWEkpF1hK" at bounding box center [462, 307] width 52 height 15
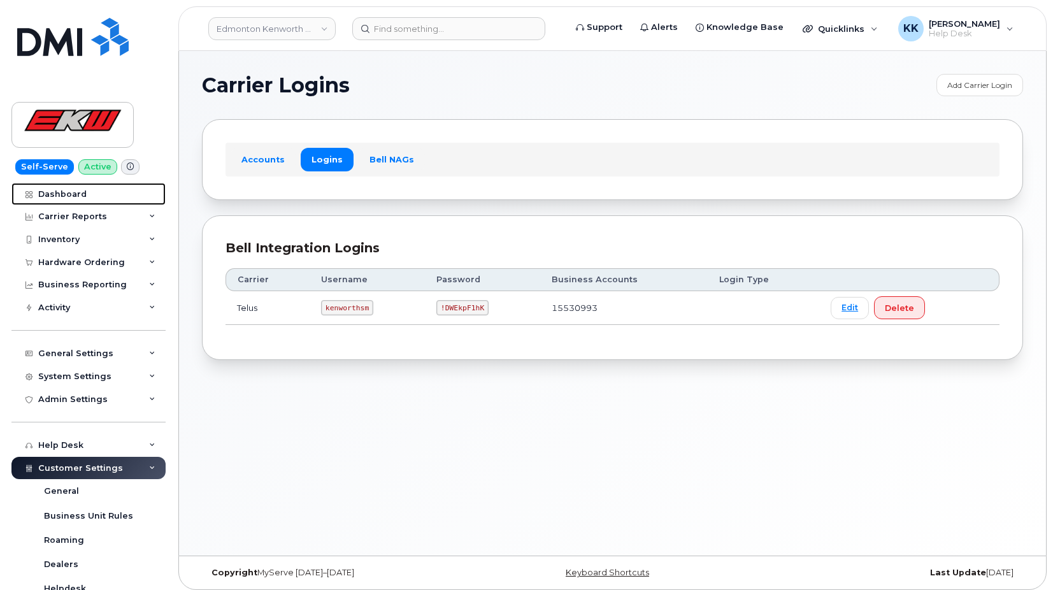
click at [82, 195] on div "Dashboard" at bounding box center [62, 194] width 48 height 10
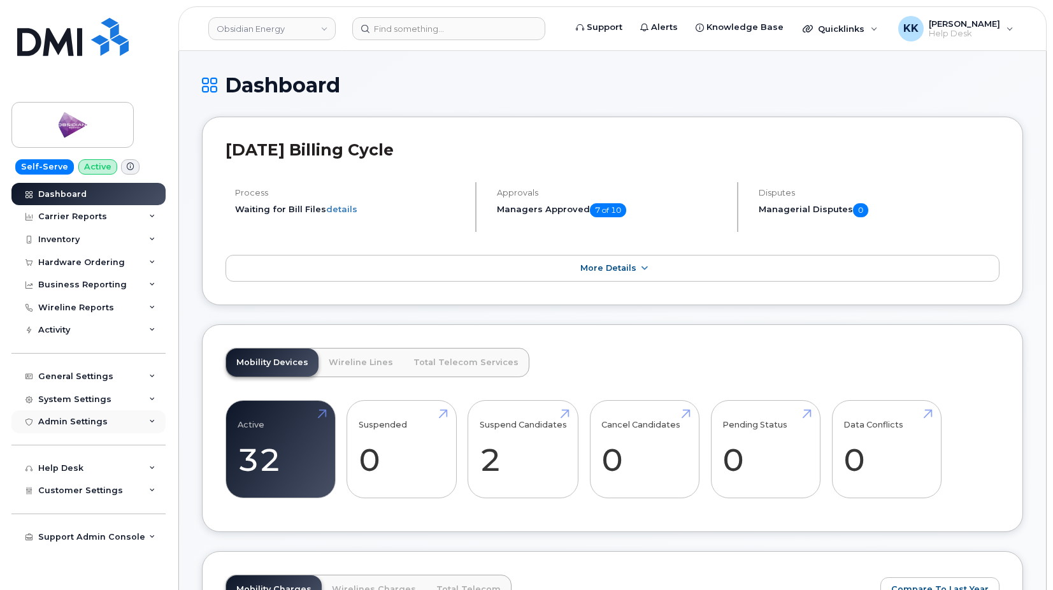
click at [62, 427] on div "Admin Settings" at bounding box center [88, 421] width 154 height 23
click at [80, 424] on div "Admin Settings" at bounding box center [72, 422] width 69 height 10
click at [74, 491] on span "Customer Settings" at bounding box center [80, 490] width 85 height 10
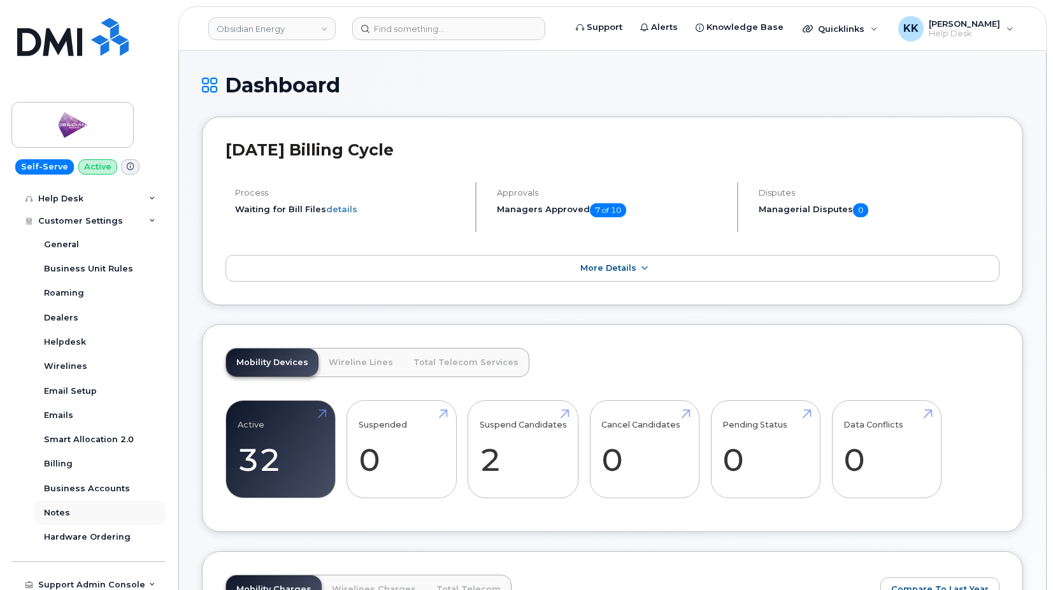
scroll to position [275, 0]
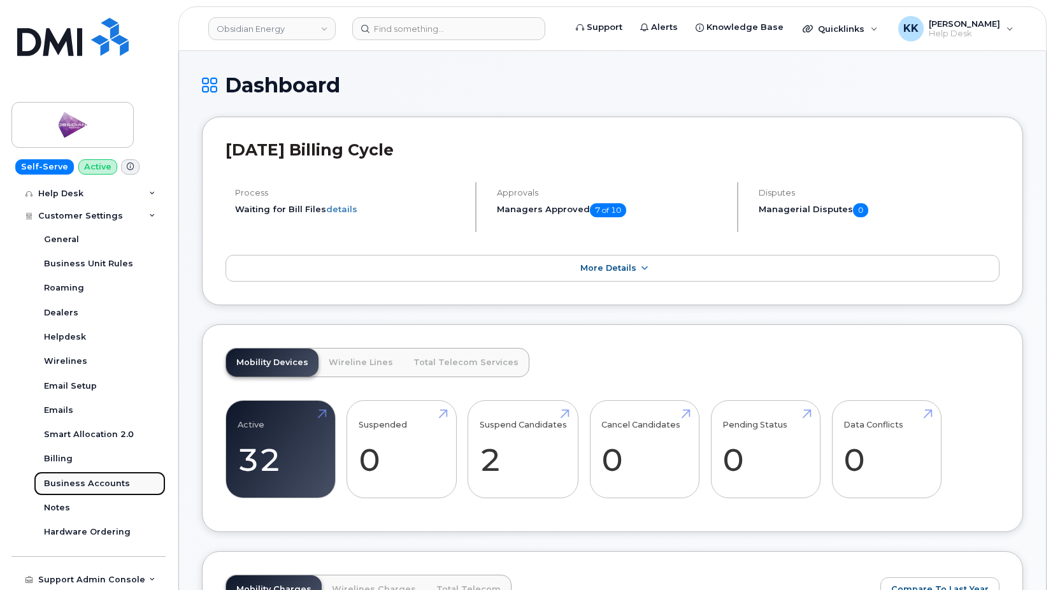
click at [91, 482] on div "Business Accounts" at bounding box center [87, 483] width 86 height 11
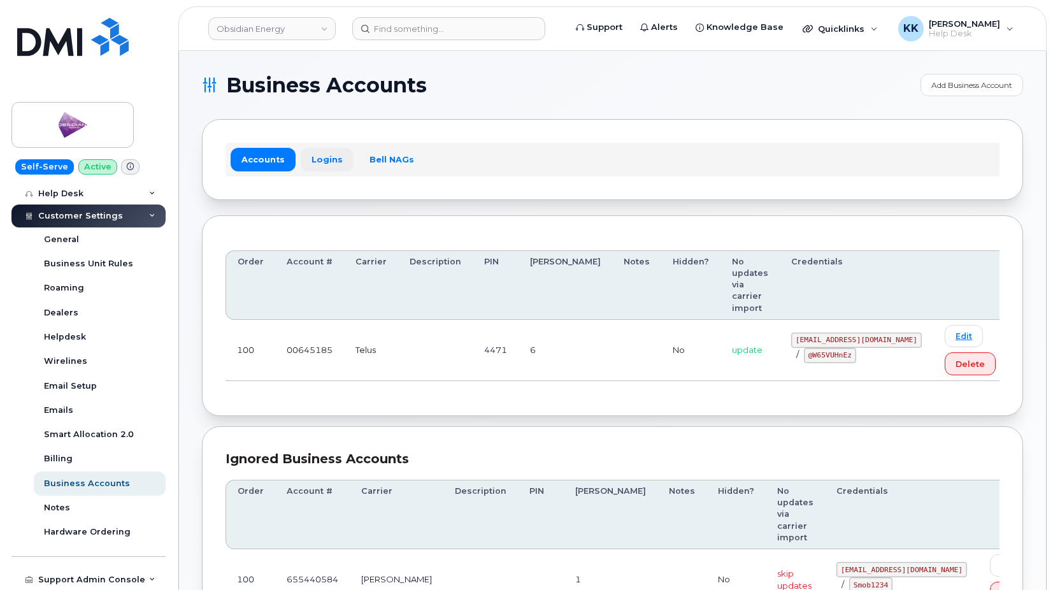
click at [324, 156] on link "Logins" at bounding box center [327, 159] width 53 height 23
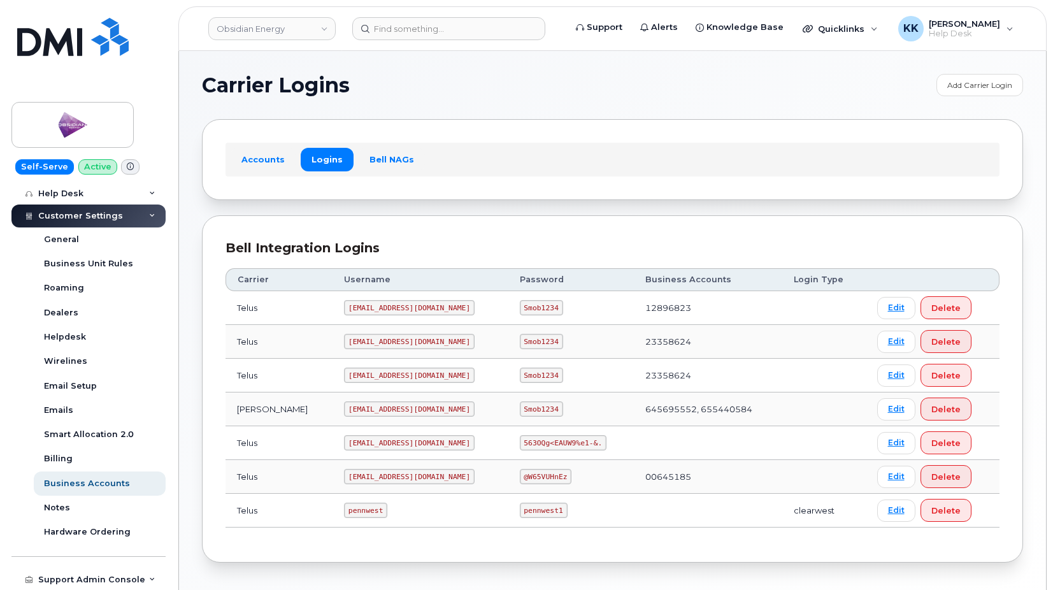
click at [378, 476] on code "pw00645185sm@yahoo.ca" at bounding box center [409, 476] width 131 height 15
click at [520, 475] on code "@W65VUHnEz" at bounding box center [546, 476] width 52 height 15
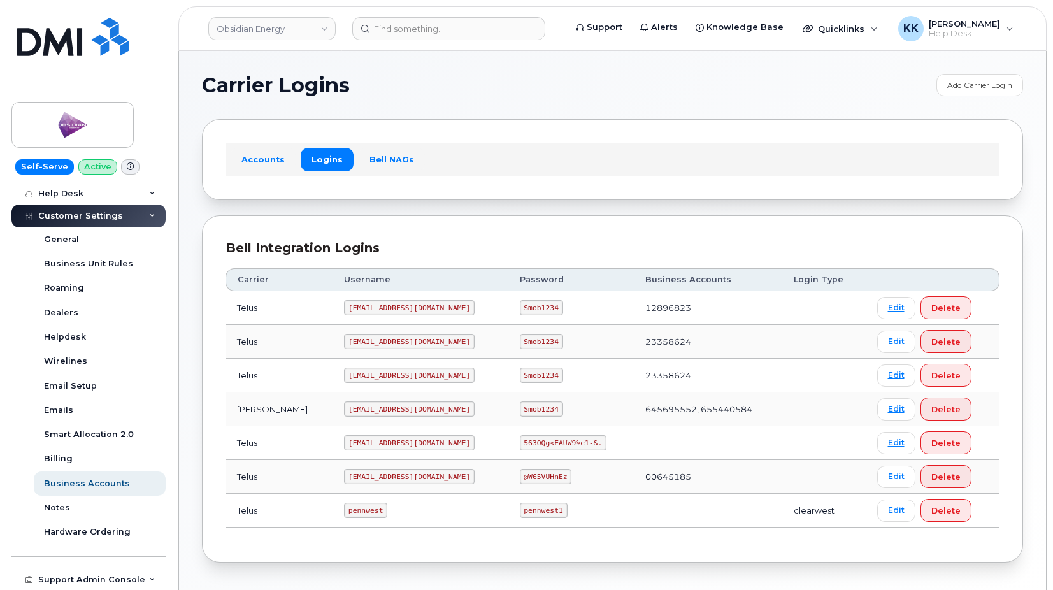
click at [520, 475] on code "@W65VUHnEz" at bounding box center [546, 476] width 52 height 15
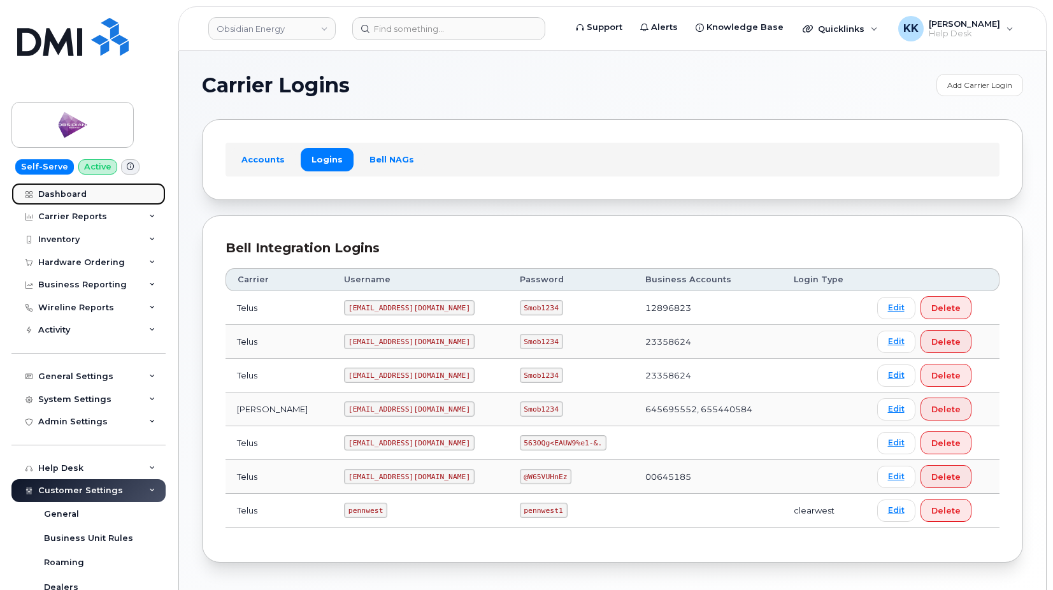
click at [82, 200] on link "Dashboard" at bounding box center [88, 194] width 154 height 23
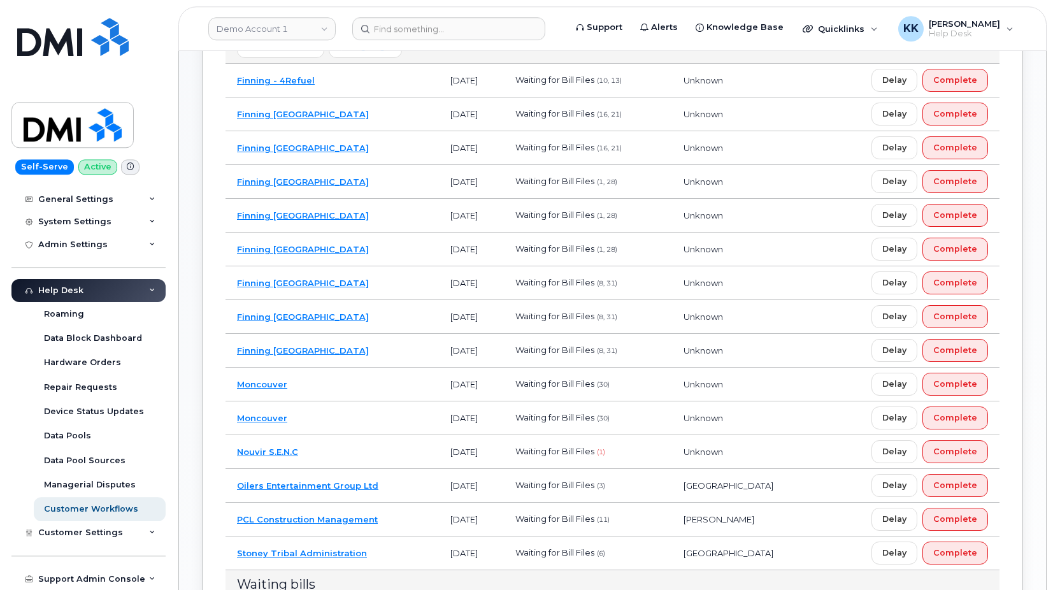
scroll to position [613, 0]
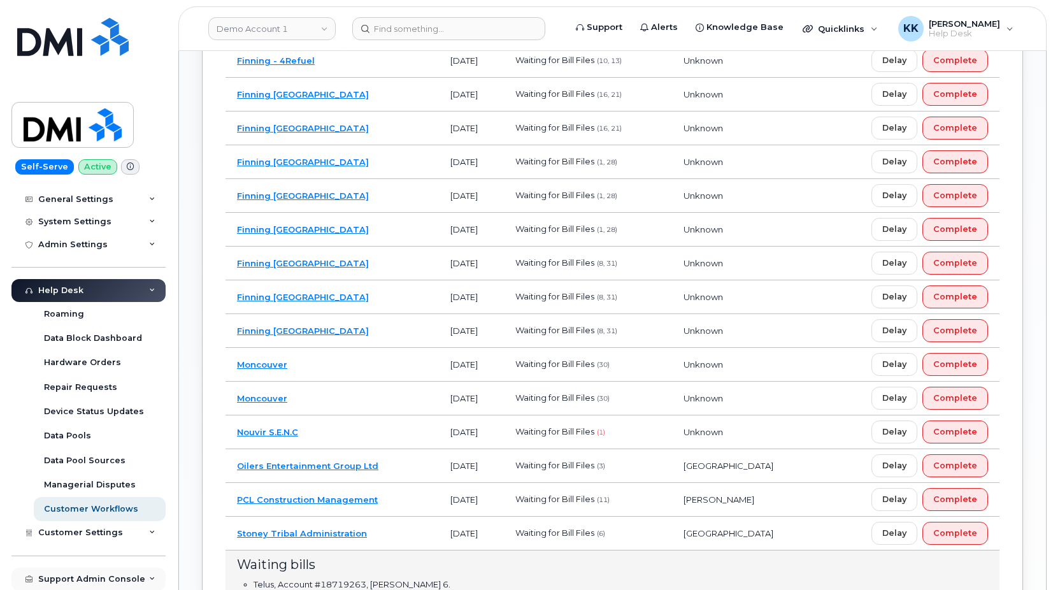
click at [96, 573] on div "Support Admin Console" at bounding box center [88, 579] width 154 height 23
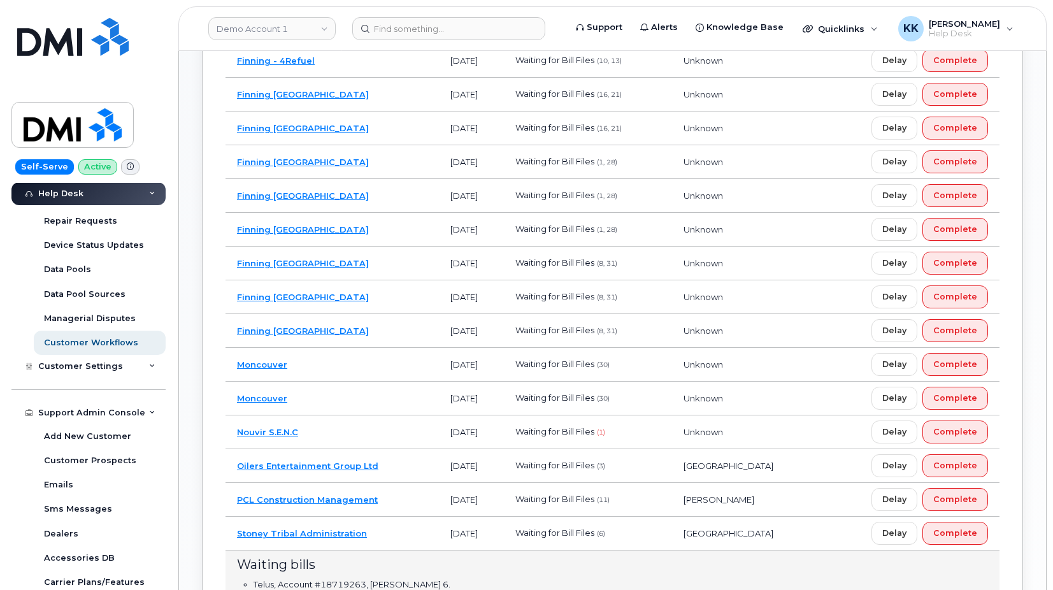
scroll to position [444, 0]
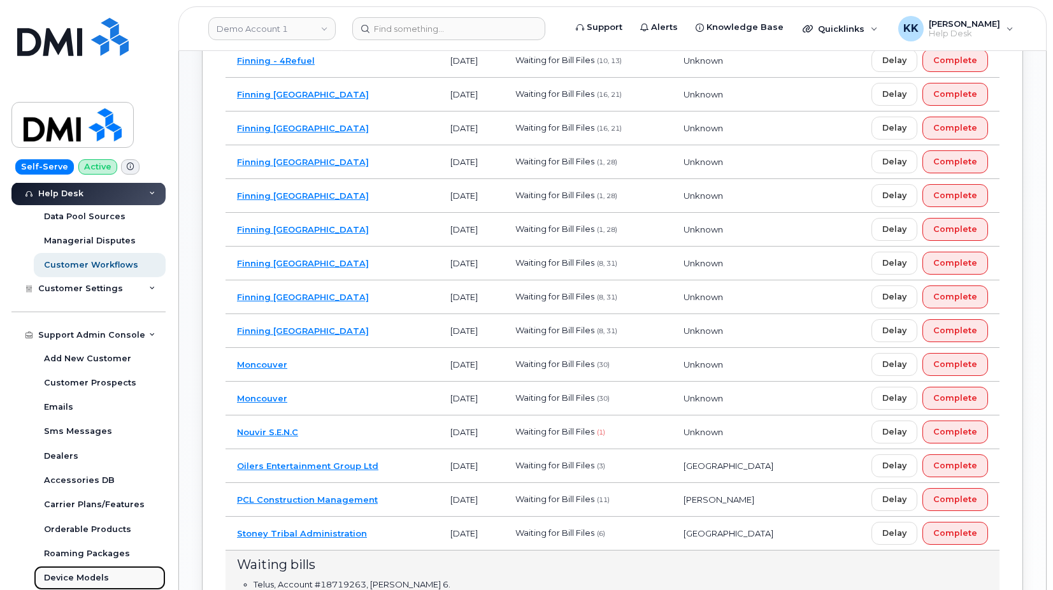
click at [93, 571] on link "Device Models" at bounding box center [100, 578] width 132 height 24
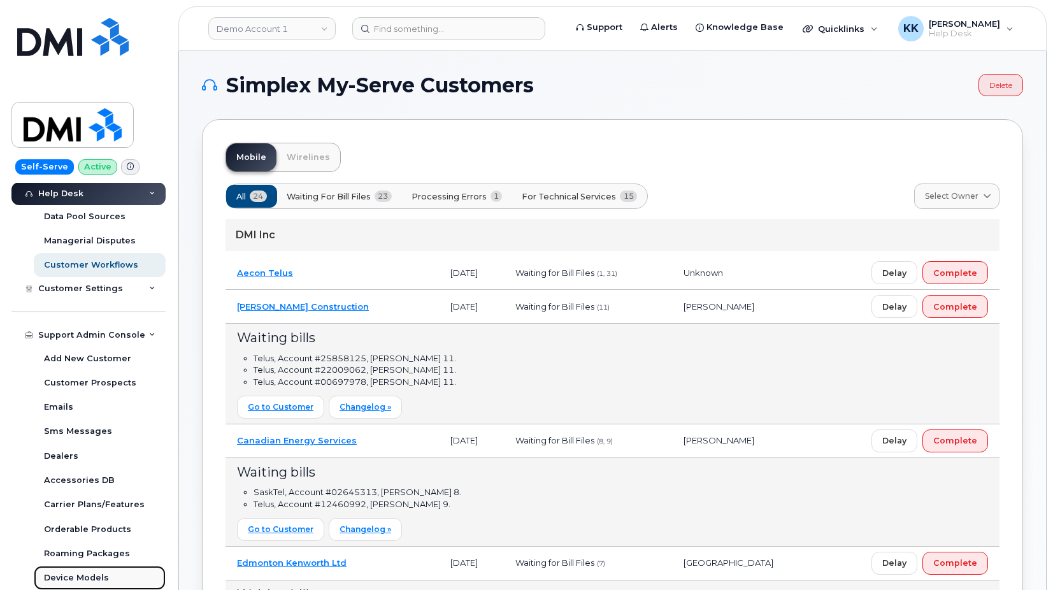
scroll to position [224, 0]
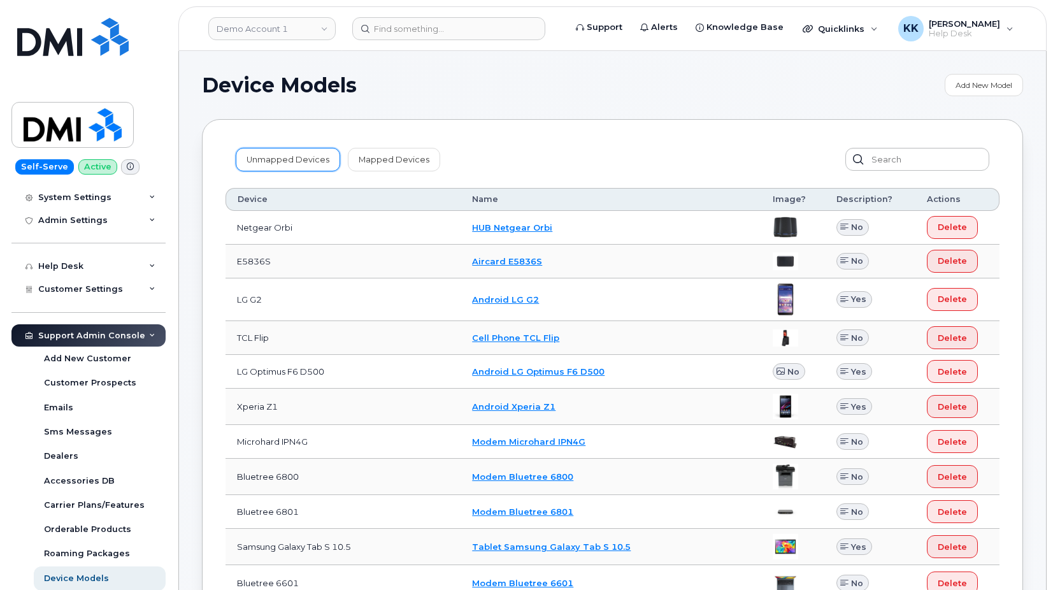
click at [274, 154] on link "Unmapped Devices" at bounding box center [288, 159] width 104 height 23
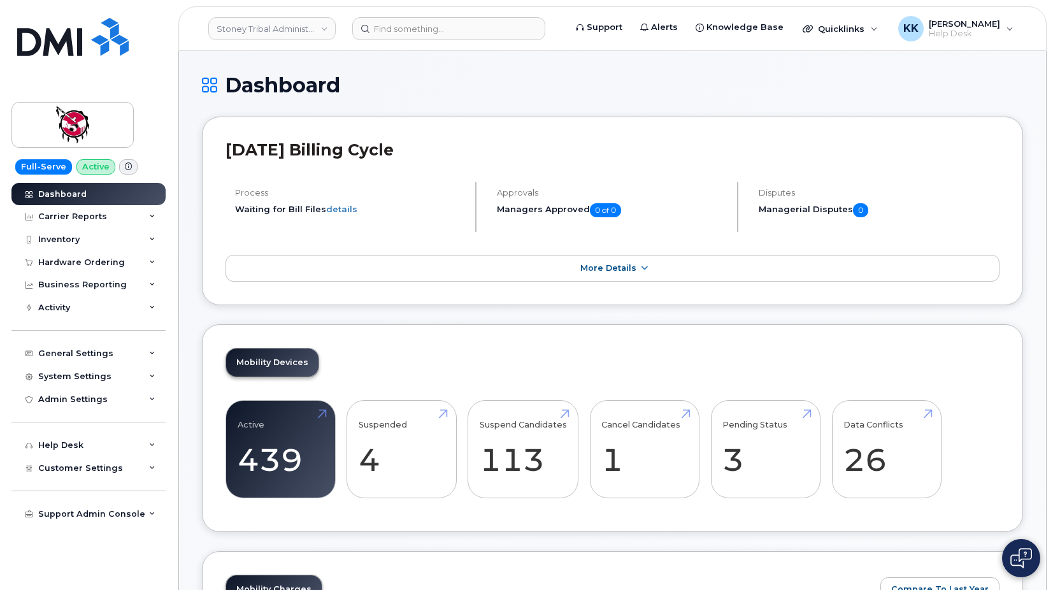
scroll to position [1609, 0]
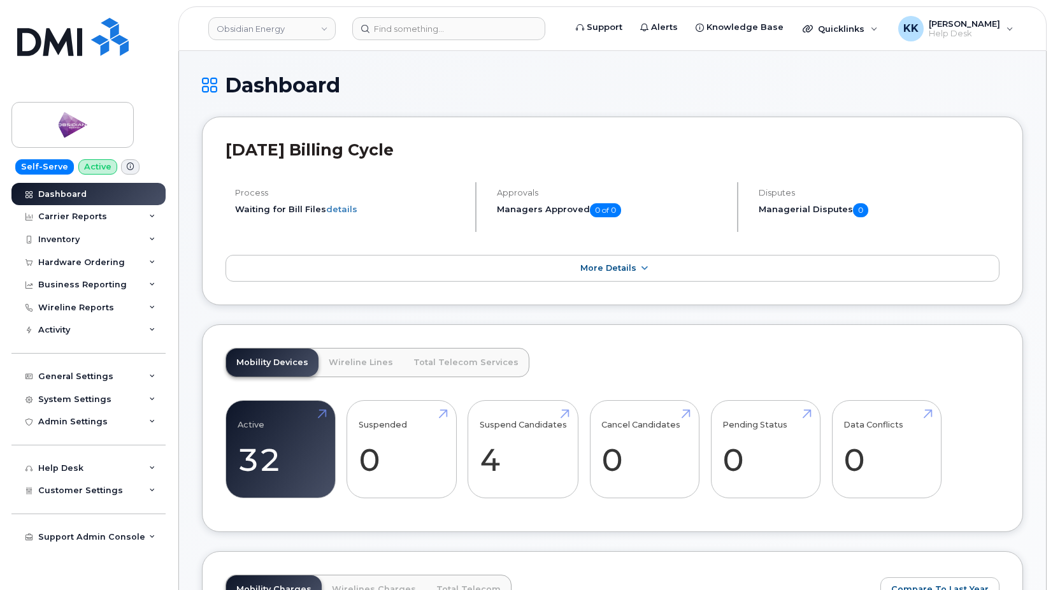
scroll to position [1573, 0]
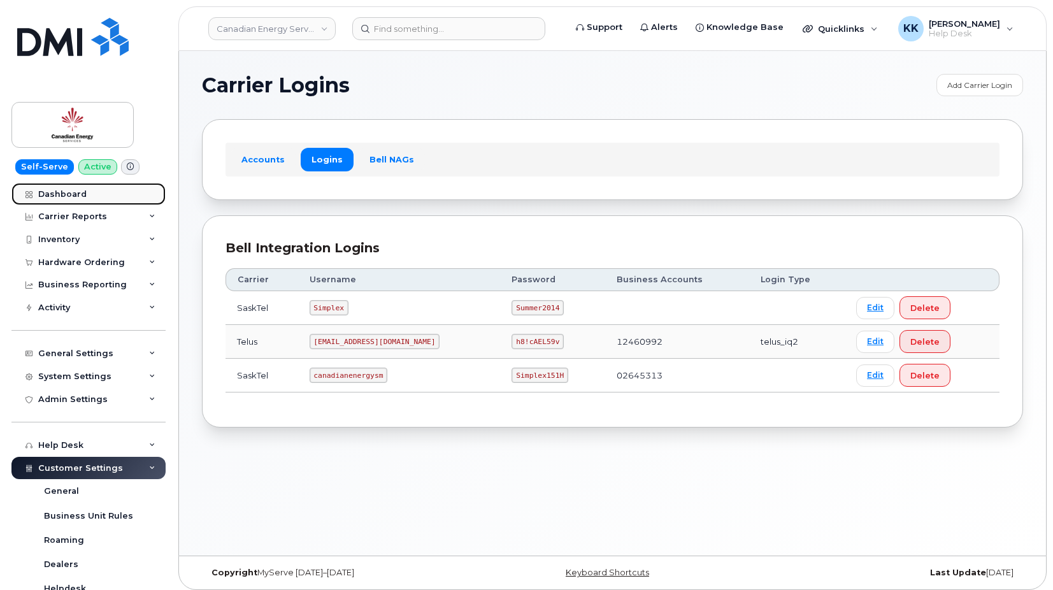
click at [76, 194] on div "Dashboard" at bounding box center [62, 194] width 48 height 10
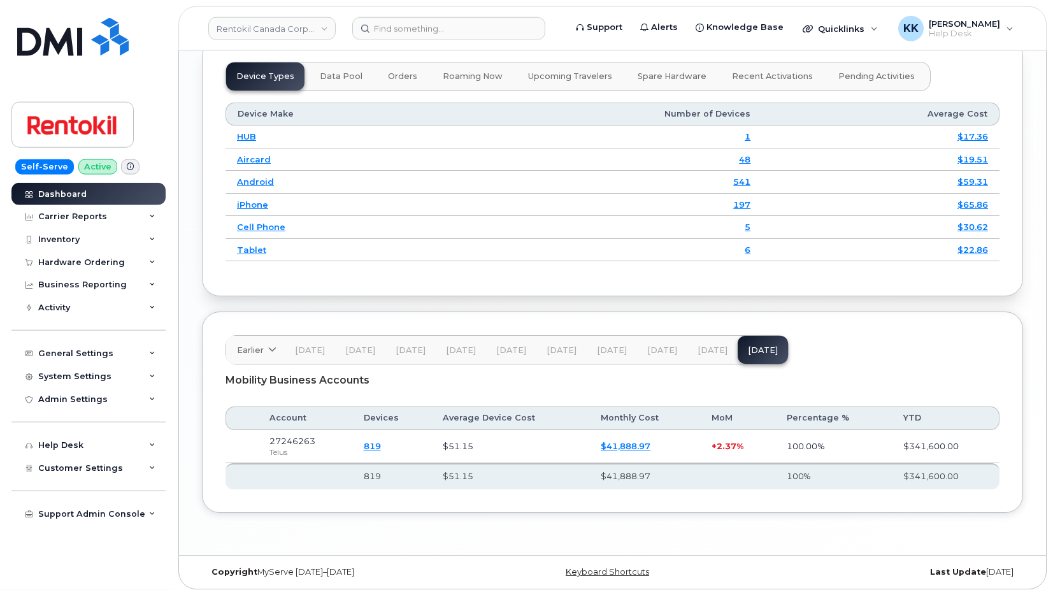
scroll to position [1582, 0]
click at [607, 441] on link "$41,888.97" at bounding box center [626, 445] width 50 height 10
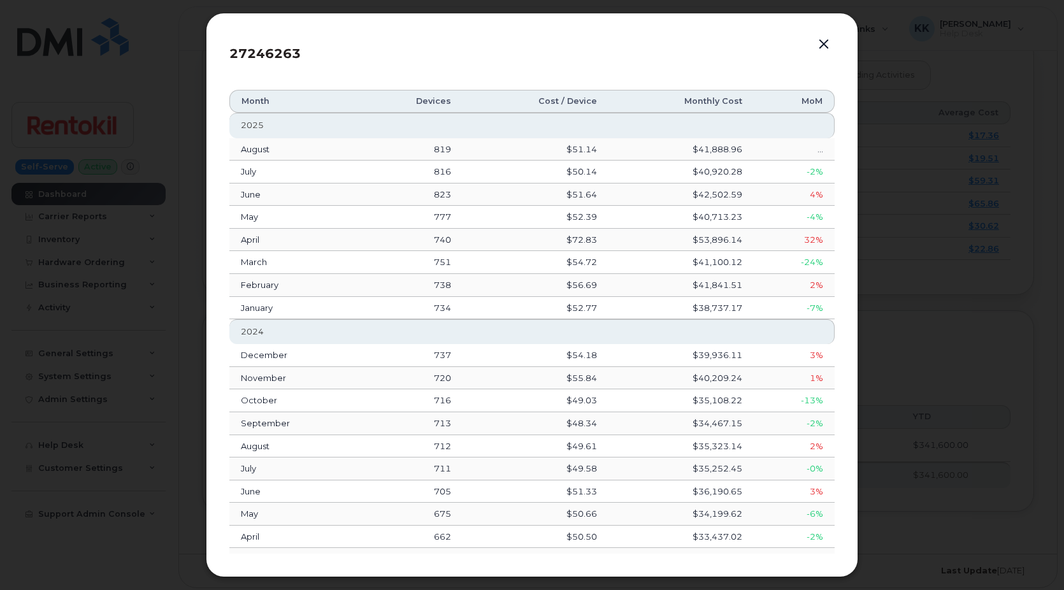
click at [821, 45] on button "button" at bounding box center [823, 45] width 19 height 18
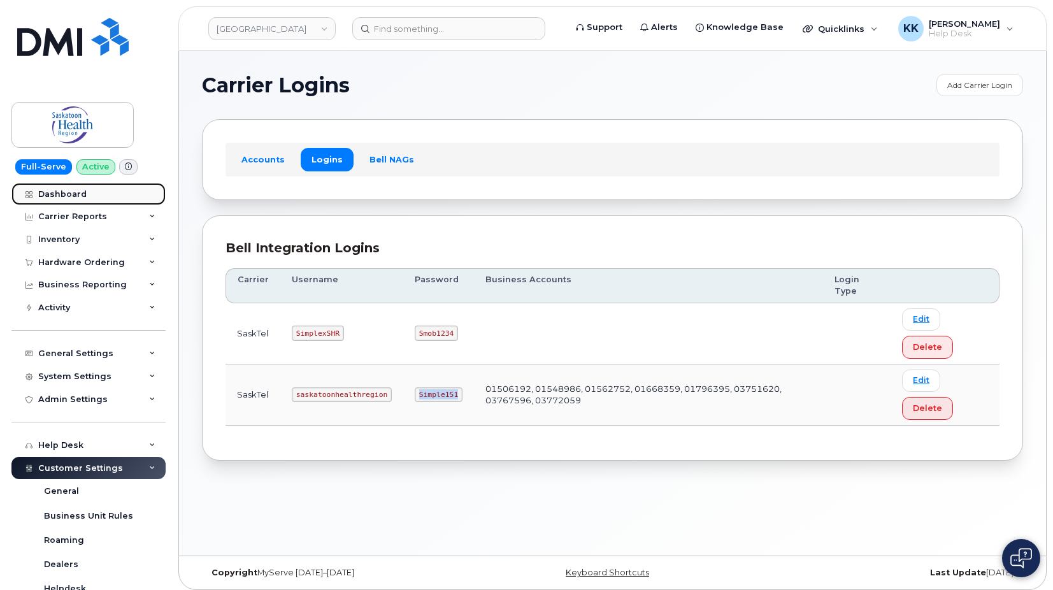
click at [66, 196] on div "Dashboard" at bounding box center [62, 194] width 48 height 10
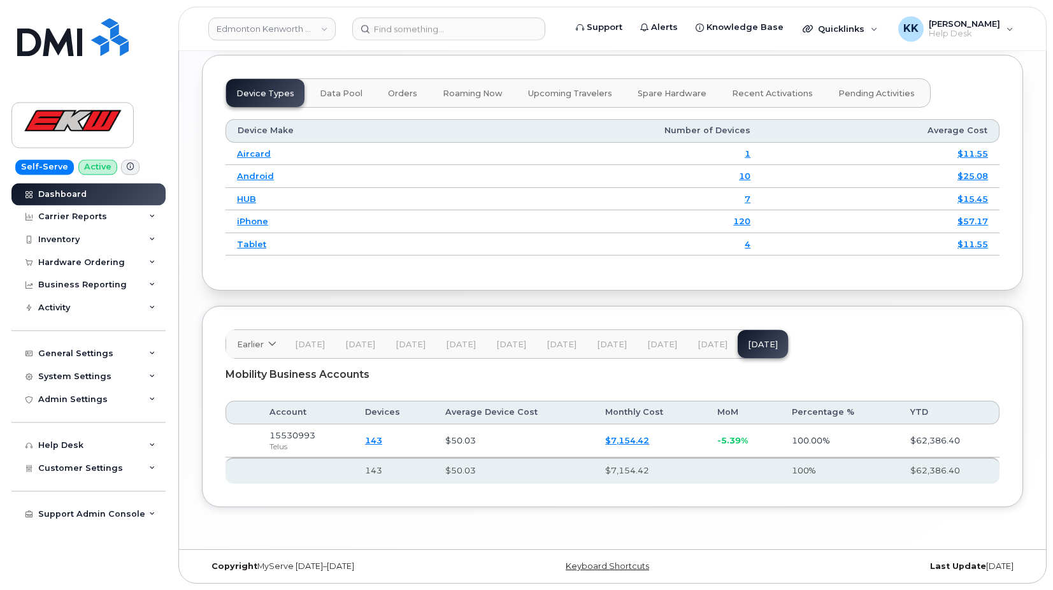
scroll to position [1541, 0]
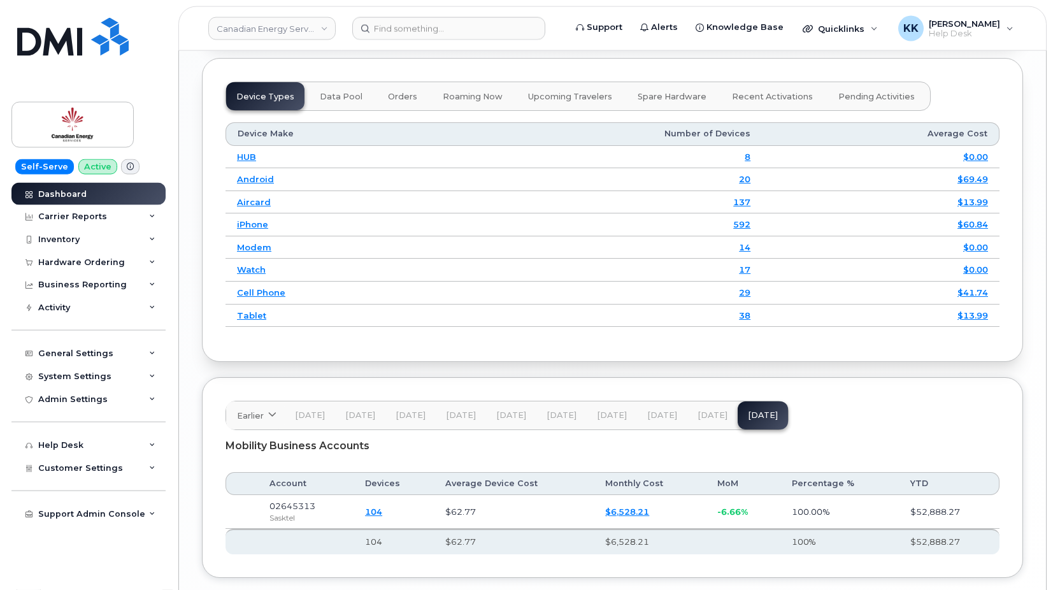
scroll to position [1609, 0]
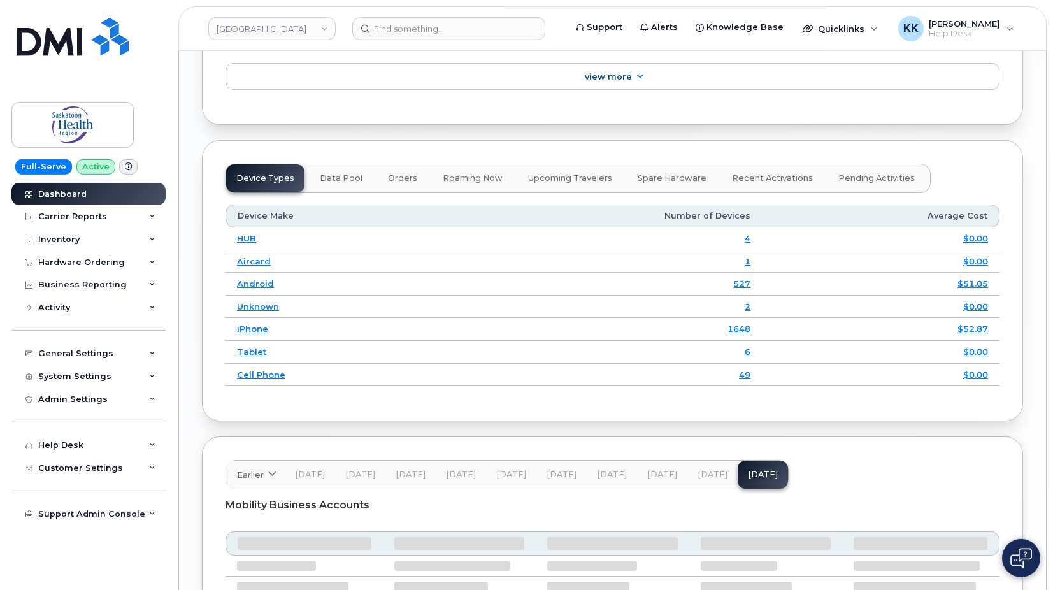
scroll to position [1587, 0]
